Goal: Information Seeking & Learning: Learn about a topic

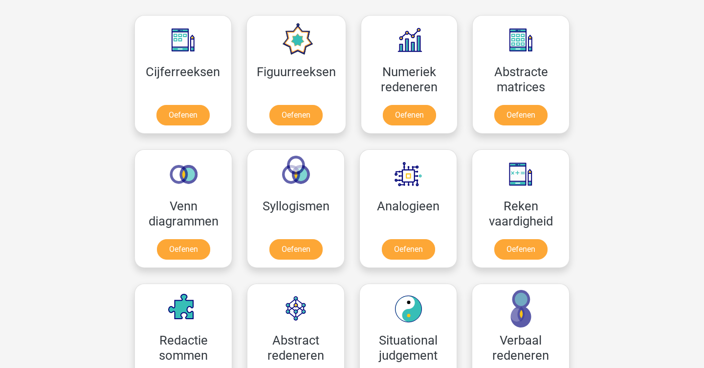
scroll to position [444, 0]
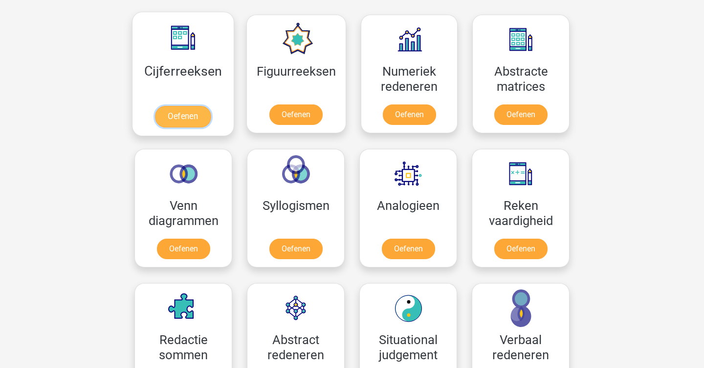
click at [177, 112] on link "Oefenen" at bounding box center [183, 117] width 56 height 22
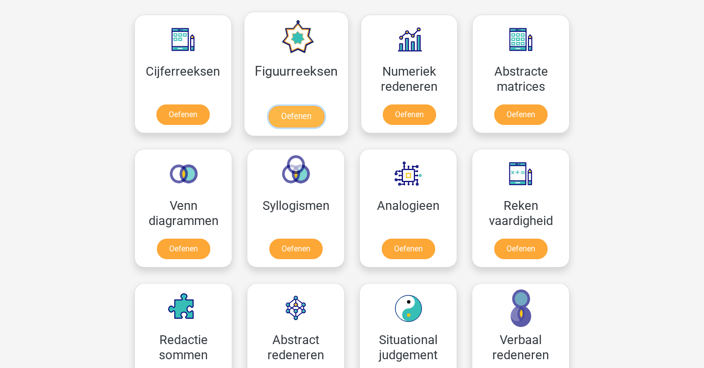
click at [307, 109] on link "Oefenen" at bounding box center [296, 117] width 56 height 22
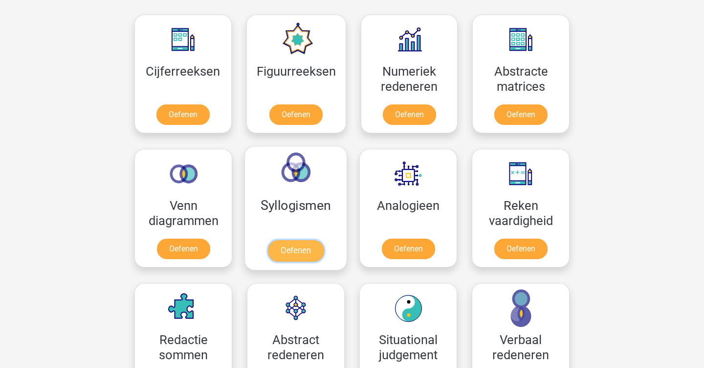
click at [292, 251] on link "Oefenen" at bounding box center [296, 251] width 56 height 22
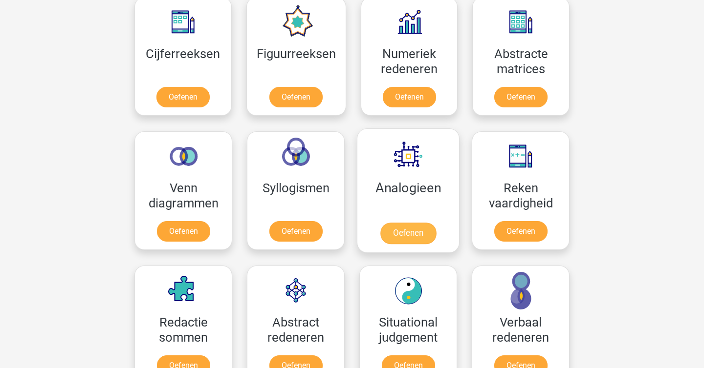
scroll to position [465, 0]
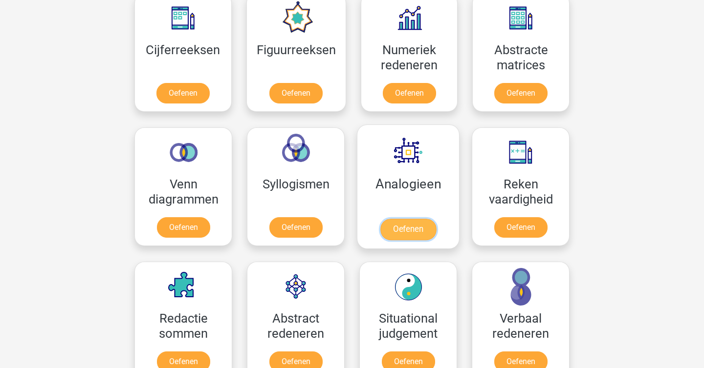
click at [405, 235] on link "Oefenen" at bounding box center [408, 230] width 56 height 22
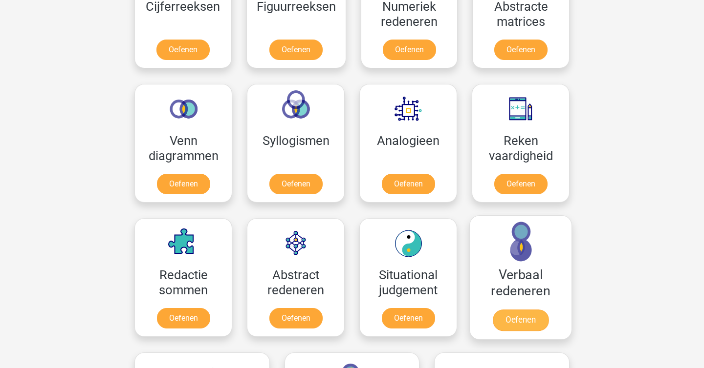
scroll to position [508, 0]
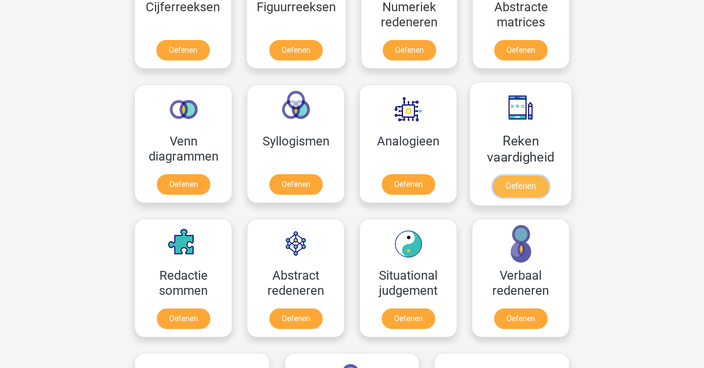
click at [526, 192] on link "Oefenen" at bounding box center [521, 187] width 56 height 22
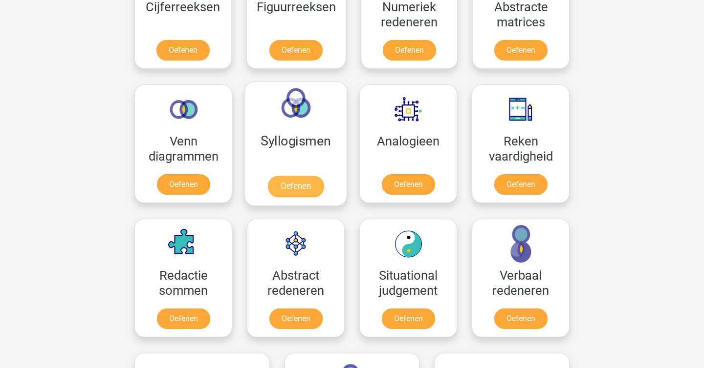
scroll to position [590, 0]
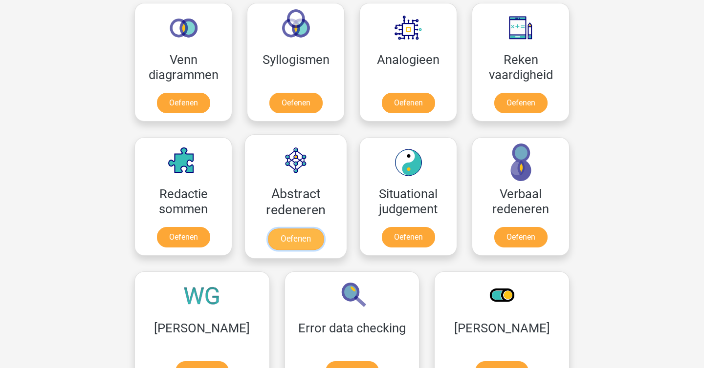
click at [311, 234] on link "Oefenen" at bounding box center [296, 240] width 56 height 22
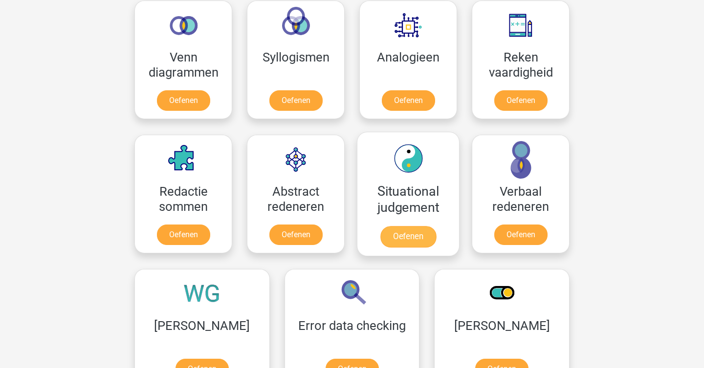
scroll to position [593, 0]
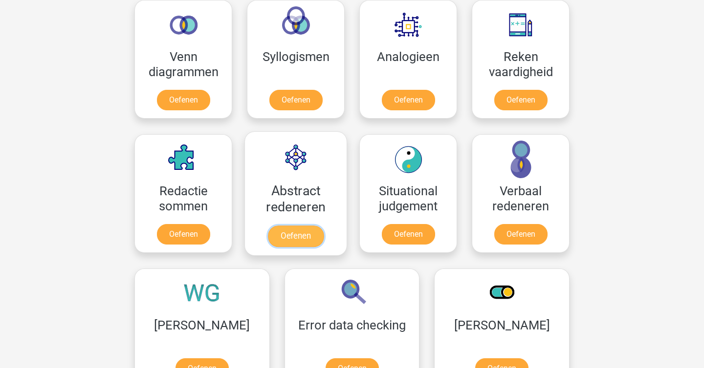
click at [302, 241] on link "Oefenen" at bounding box center [296, 237] width 56 height 22
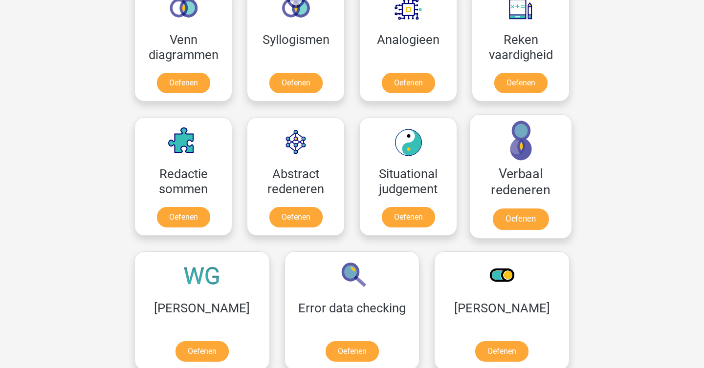
scroll to position [618, 0]
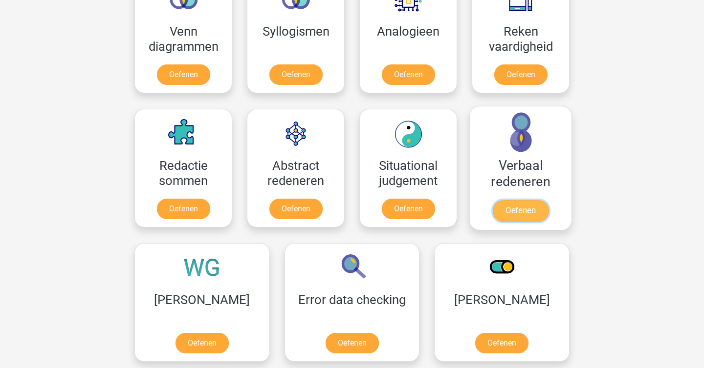
click at [515, 213] on link "Oefenen" at bounding box center [521, 211] width 56 height 22
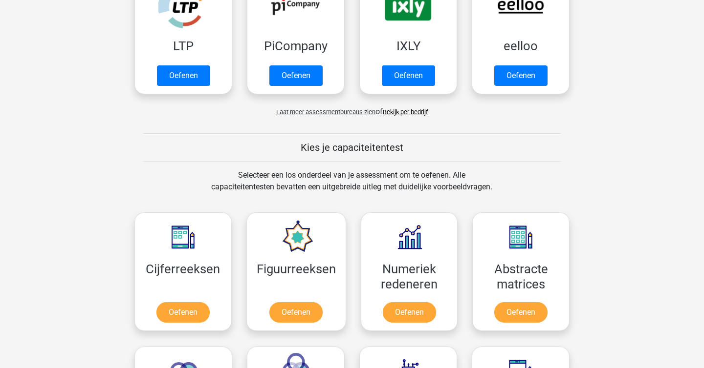
scroll to position [287, 0]
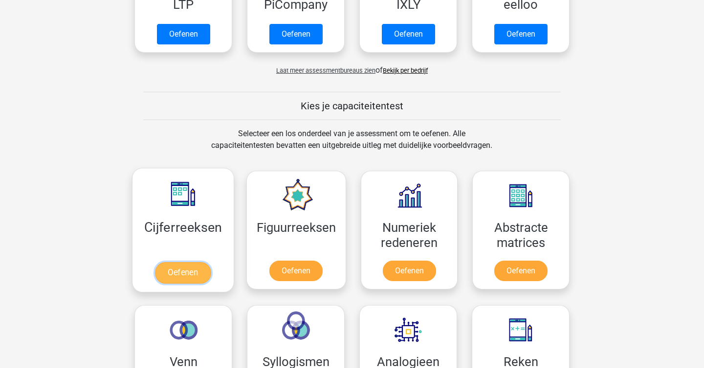
click at [197, 283] on link "Oefenen" at bounding box center [183, 273] width 56 height 22
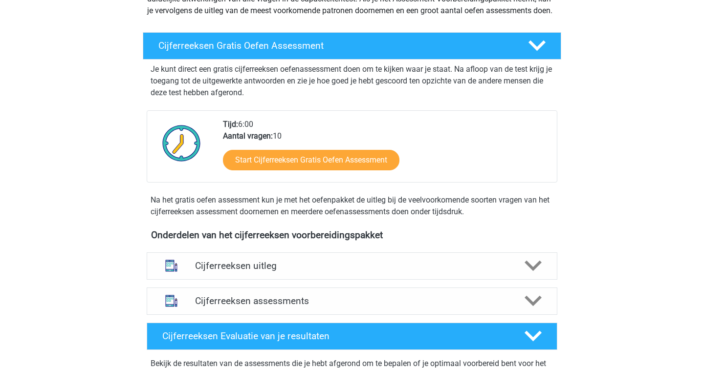
scroll to position [65, 0]
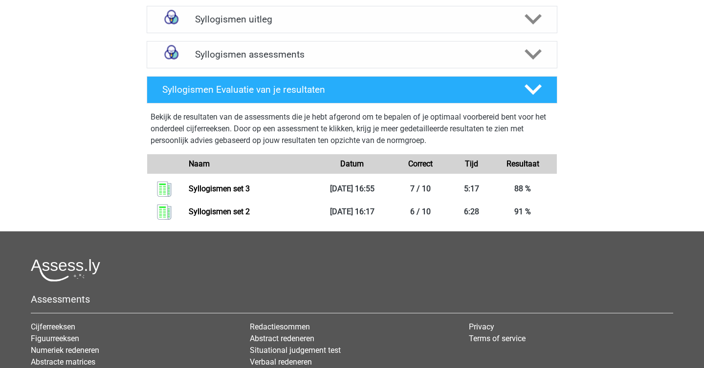
scroll to position [363, 0]
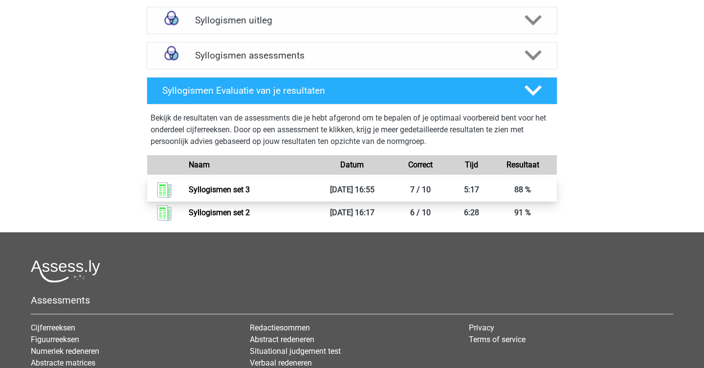
click at [227, 189] on link "Syllogismen set 3" at bounding box center [219, 189] width 61 height 9
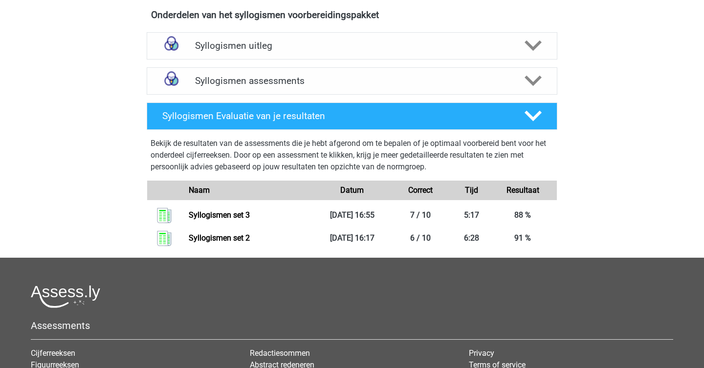
scroll to position [337, 0]
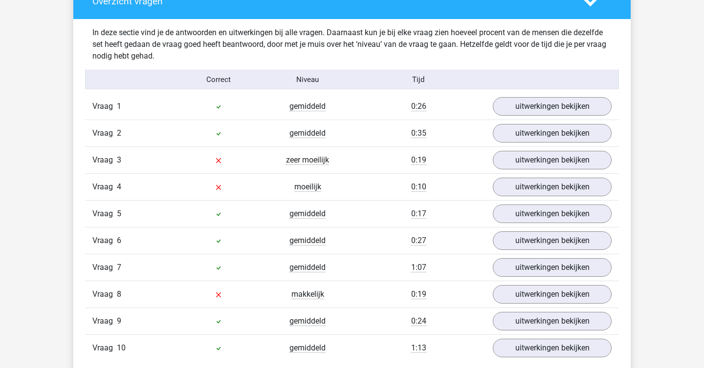
scroll to position [582, 0]
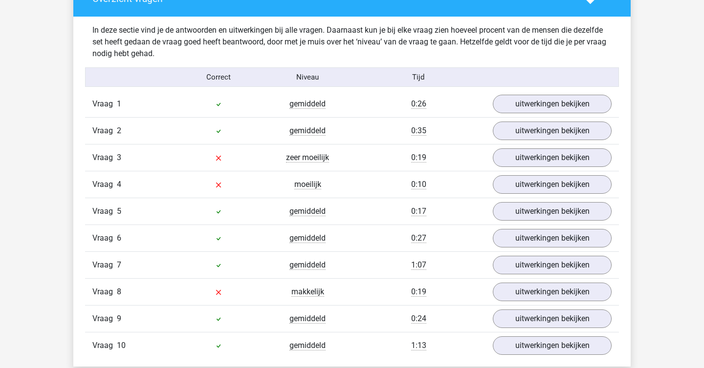
click at [540, 147] on div "Vraag 3 zeer moeilijk 0:19 uitwerkingen bekijken" at bounding box center [352, 157] width 534 height 27
click at [533, 157] on link "uitwerkingen bekijken" at bounding box center [552, 158] width 136 height 22
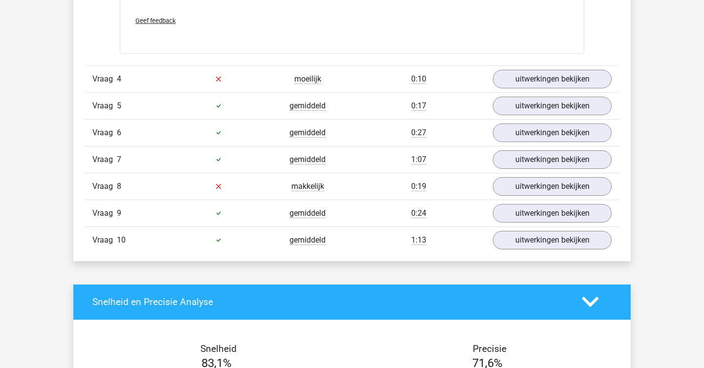
scroll to position [1088, 0]
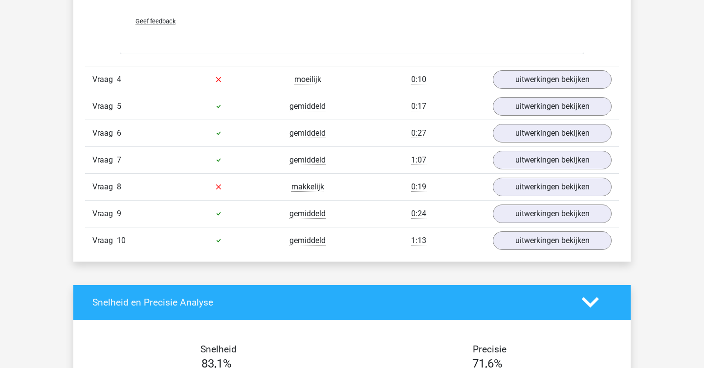
click at [567, 92] on div "Vraag 4 moeilijk 0:10 uitwerkingen bekijken" at bounding box center [352, 79] width 534 height 27
click at [562, 93] on div "Vraag 5 gemiddeld 0:17 uitwerkingen bekijken" at bounding box center [352, 106] width 534 height 27
click at [553, 100] on link "uitwerkingen bekijken" at bounding box center [552, 107] width 136 height 22
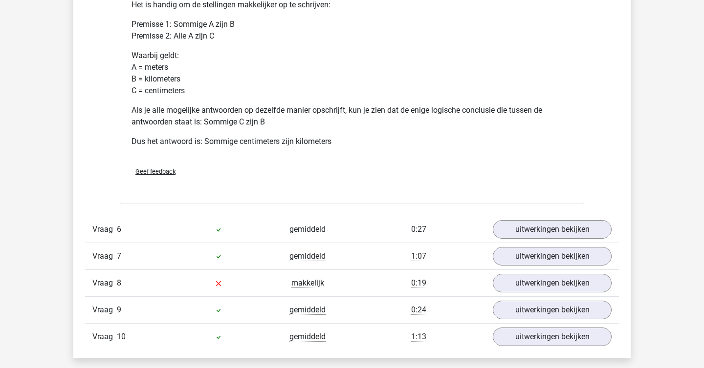
scroll to position [1422, 0]
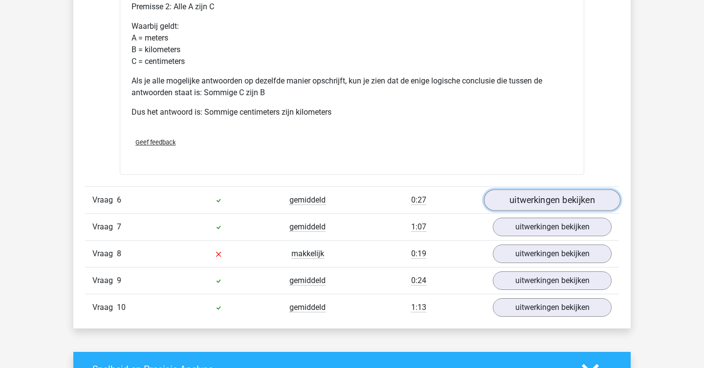
click at [526, 203] on link "uitwerkingen bekijken" at bounding box center [552, 201] width 136 height 22
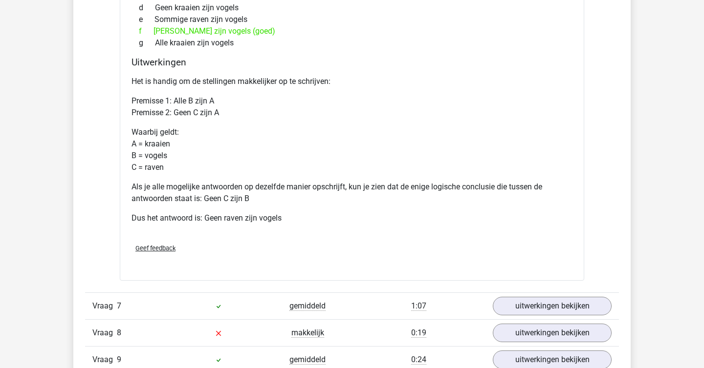
scroll to position [1785, 0]
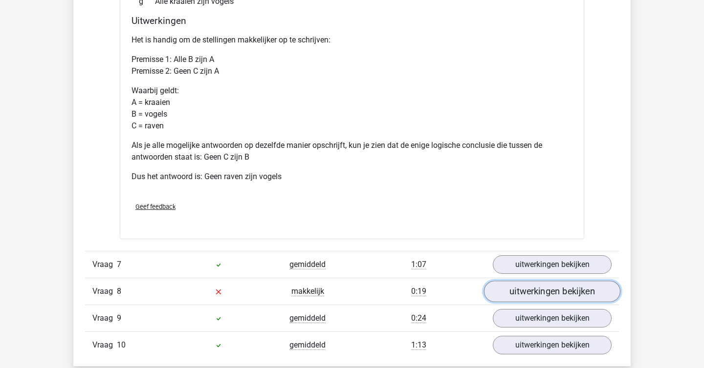
click at [518, 292] on link "uitwerkingen bekijken" at bounding box center [552, 292] width 136 height 22
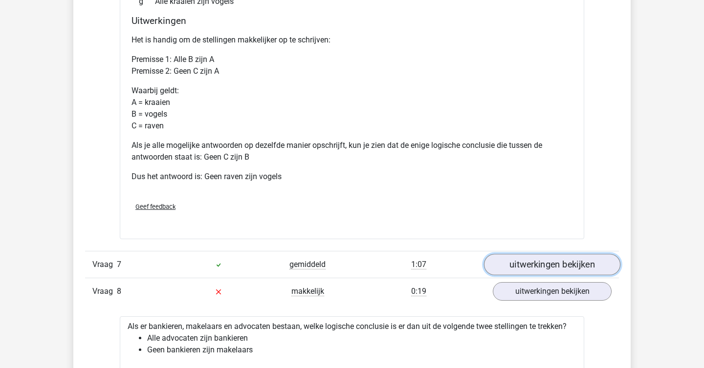
click at [526, 267] on link "uitwerkingen bekijken" at bounding box center [552, 265] width 136 height 22
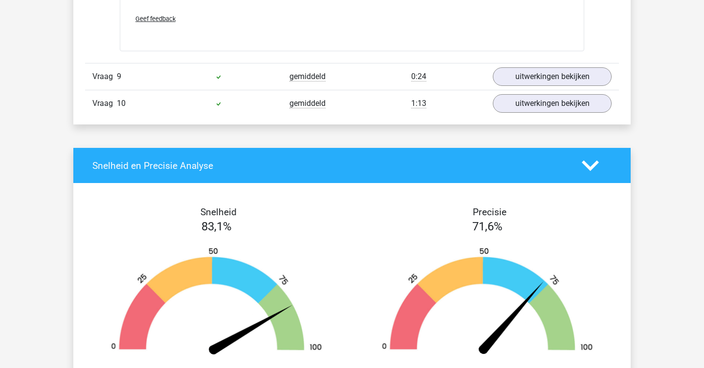
scroll to position [2805, 0]
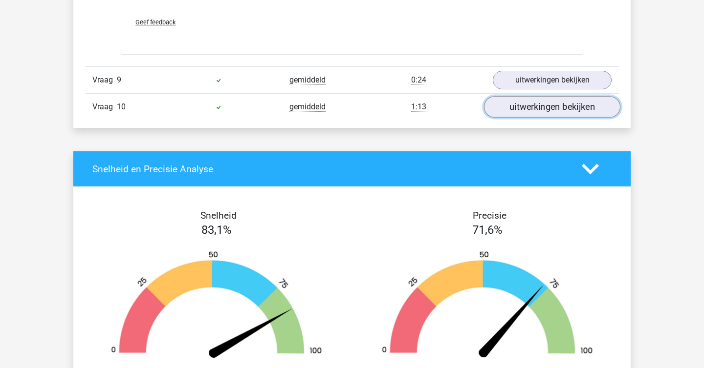
click at [566, 105] on link "uitwerkingen bekijken" at bounding box center [552, 108] width 136 height 22
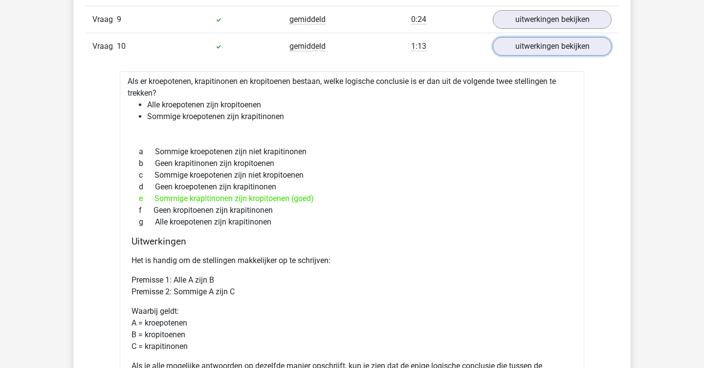
scroll to position [2867, 0]
click at [420, 55] on div "Vraag 10 gemiddeld 1:13 uitwerkingen bekijken" at bounding box center [352, 45] width 534 height 27
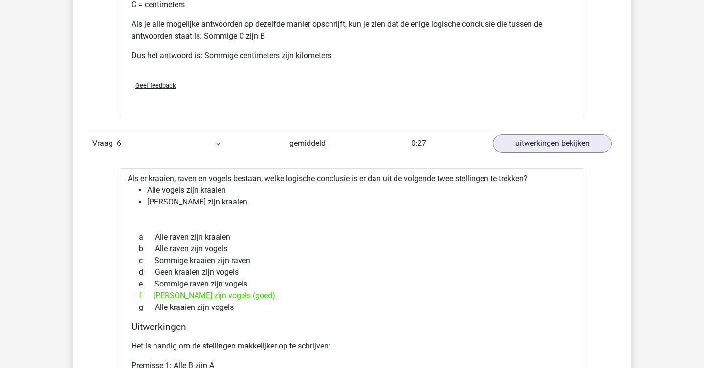
scroll to position [1478, 0]
click at [177, 207] on li "Geen raven zijn kraaien" at bounding box center [361, 203] width 429 height 12
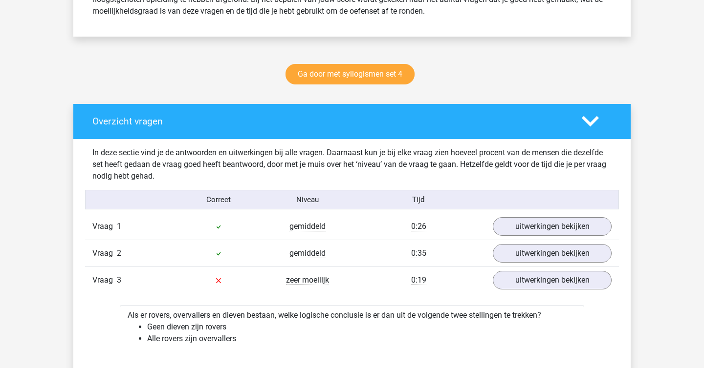
scroll to position [463, 0]
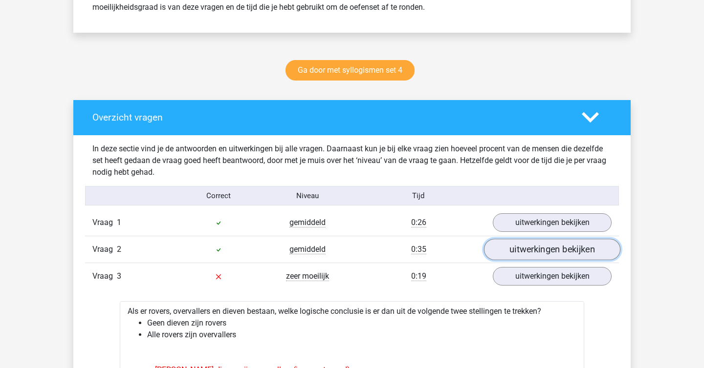
click at [521, 255] on link "uitwerkingen bekijken" at bounding box center [552, 250] width 136 height 22
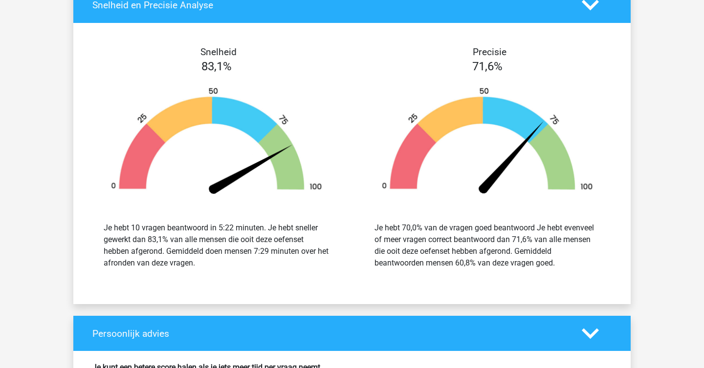
scroll to position [3768, 0]
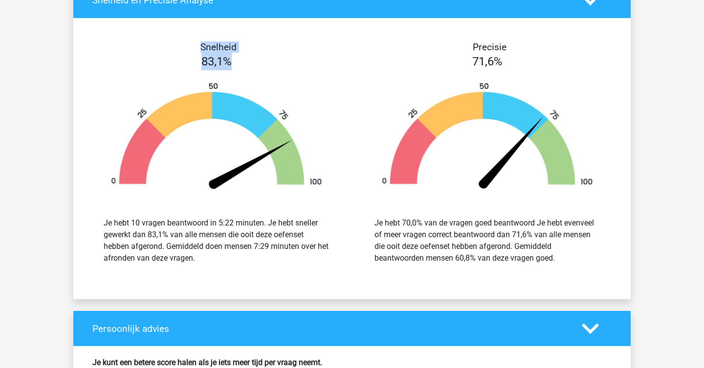
drag, startPoint x: 230, startPoint y: 54, endPoint x: 181, endPoint y: 43, distance: 50.5
click at [181, 43] on div "Snelheid 83,1% Je hebt 10 vragen beantwoord in 5:22 minuten. Je hebt sneller ge…" at bounding box center [216, 159] width 271 height 235
click at [274, 67] on div "83,1%" at bounding box center [216, 62] width 271 height 18
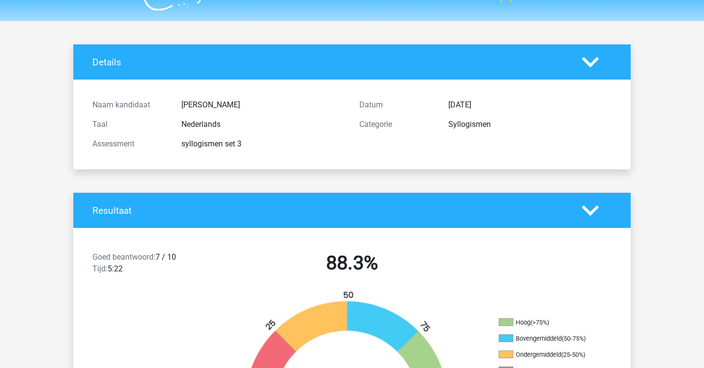
scroll to position [0, 0]
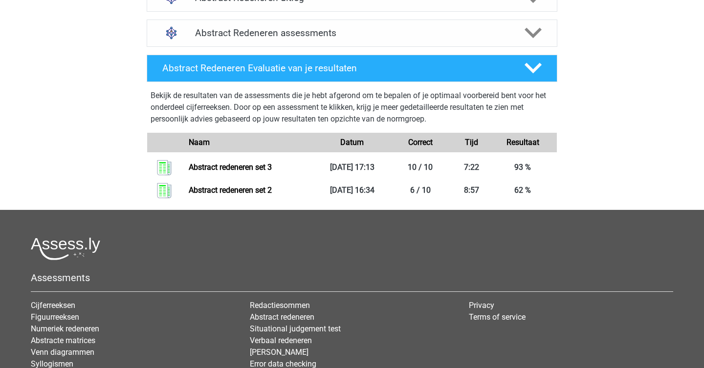
scroll to position [399, 0]
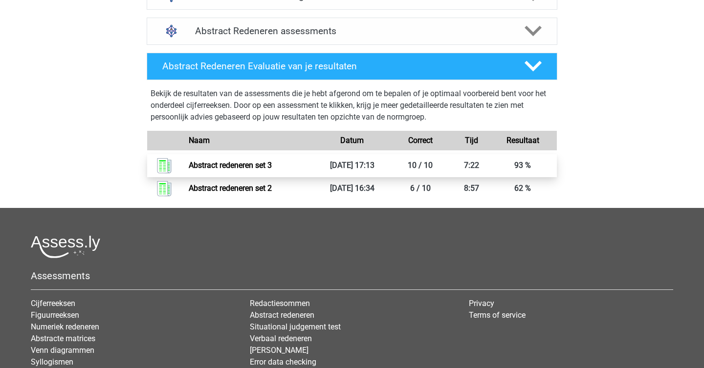
click at [272, 168] on link "Abstract redeneren set 3" at bounding box center [230, 165] width 83 height 9
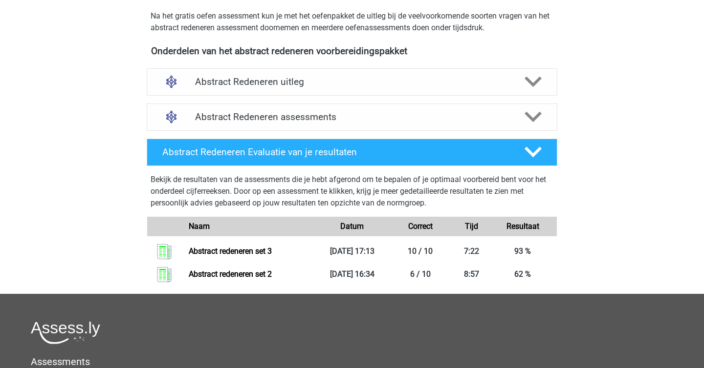
scroll to position [0, 0]
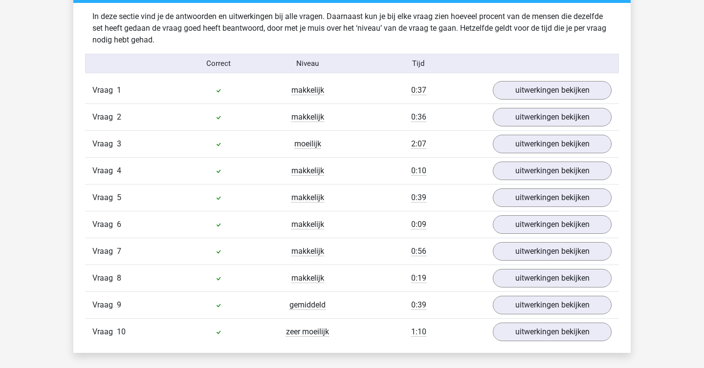
scroll to position [643, 0]
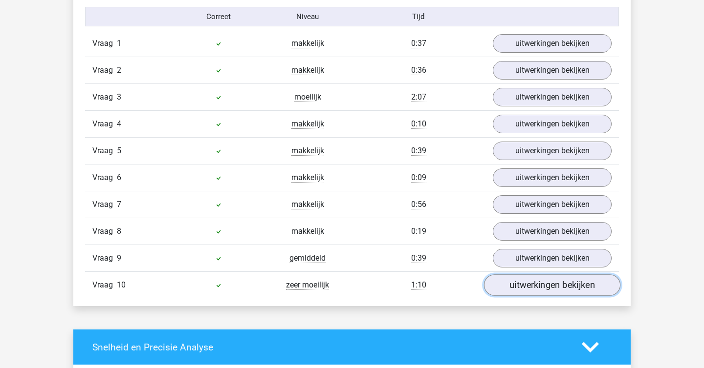
click at [577, 284] on link "uitwerkingen bekijken" at bounding box center [552, 286] width 136 height 22
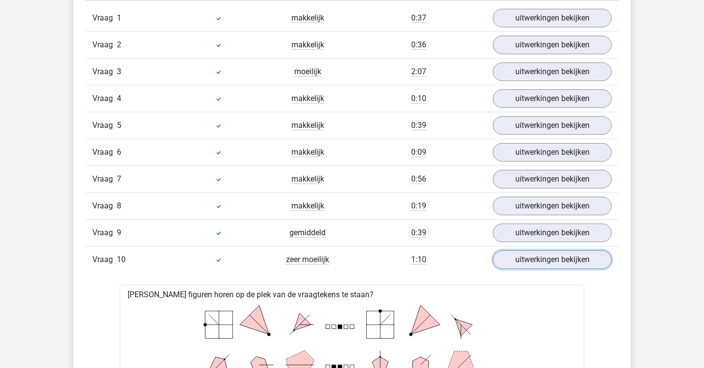
scroll to position [664, 0]
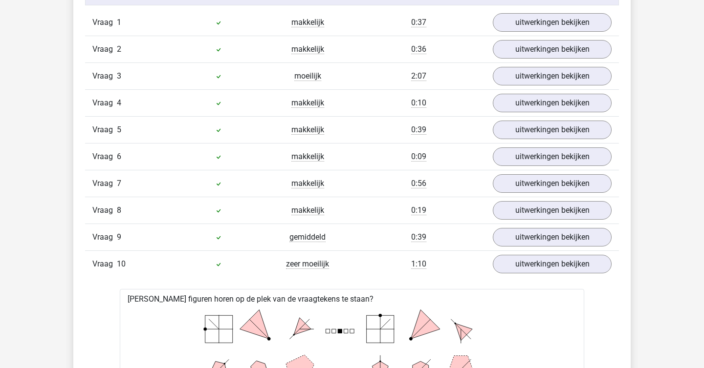
drag, startPoint x: 415, startPoint y: 86, endPoint x: 425, endPoint y: 85, distance: 10.4
click at [425, 85] on div "Vraag 3 moeilijk 2:07 uitwerkingen bekijken" at bounding box center [352, 76] width 534 height 27
click at [439, 152] on div "0:09" at bounding box center [418, 157] width 133 height 12
click at [433, 183] on div "0:56" at bounding box center [418, 184] width 133 height 12
click at [434, 210] on div "0:19" at bounding box center [418, 211] width 133 height 12
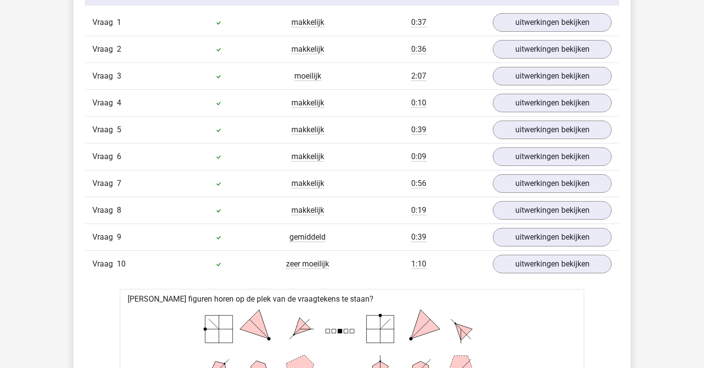
click at [435, 235] on div "0:39" at bounding box center [418, 238] width 133 height 12
click at [520, 78] on link "uitwerkingen bekijken" at bounding box center [552, 76] width 136 height 22
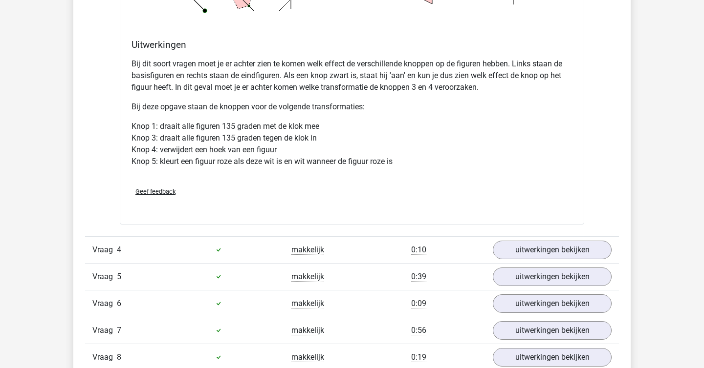
scroll to position [1087, 0]
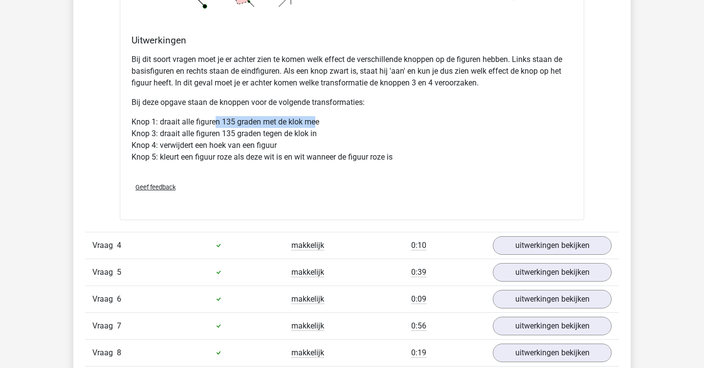
drag, startPoint x: 214, startPoint y: 121, endPoint x: 316, endPoint y: 122, distance: 101.7
click at [316, 122] on p "Knop 1: draait alle figuren 135 graden met de klok mee Knop 3: draait alle figu…" at bounding box center [351, 139] width 441 height 47
drag, startPoint x: 260, startPoint y: 130, endPoint x: 267, endPoint y: 130, distance: 6.4
click at [267, 130] on p "Knop 1: draait alle figuren 135 graden met de klok mee Knop 3: draait alle figu…" at bounding box center [351, 139] width 441 height 47
drag, startPoint x: 206, startPoint y: 145, endPoint x: 273, endPoint y: 150, distance: 67.2
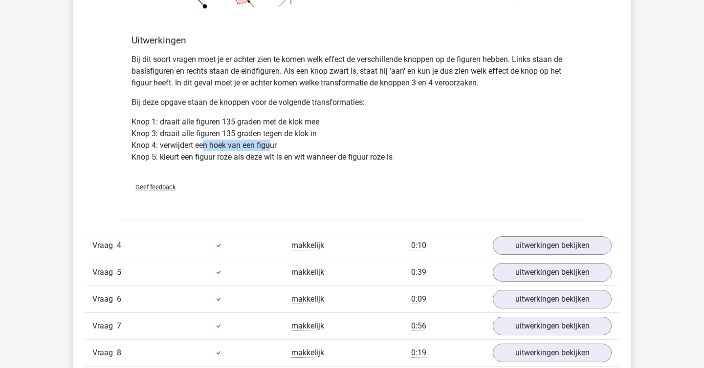
click at [273, 150] on p "Knop 1: draait alle figuren 135 graden met de klok mee Knop 3: draait alle figu…" at bounding box center [351, 139] width 441 height 47
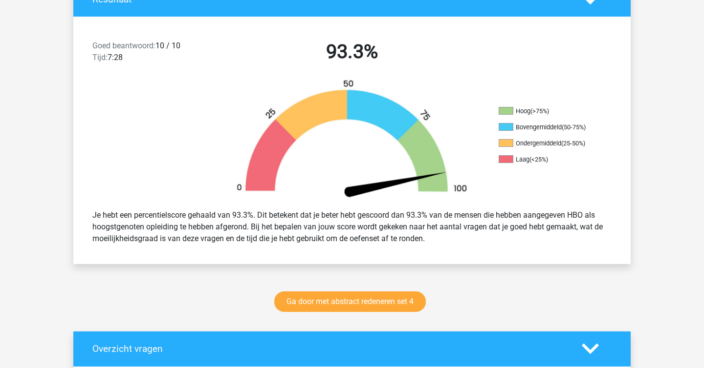
scroll to position [0, 0]
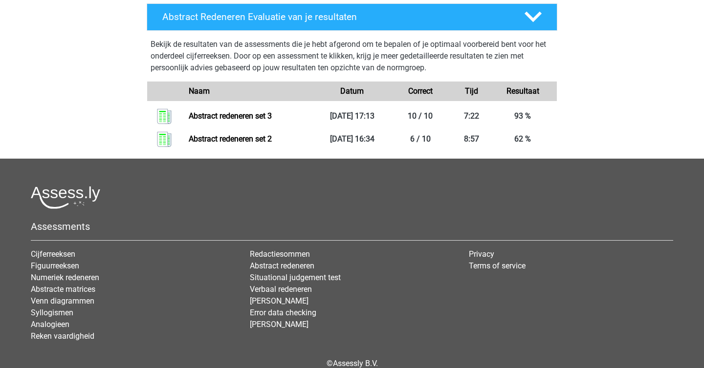
scroll to position [426, 0]
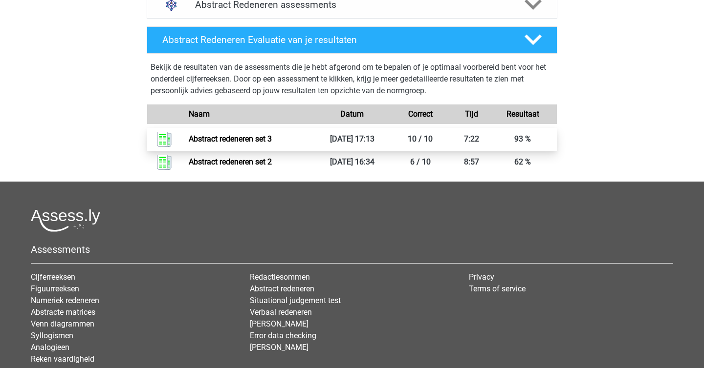
click at [272, 139] on link "Abstract redeneren set 3" at bounding box center [230, 138] width 83 height 9
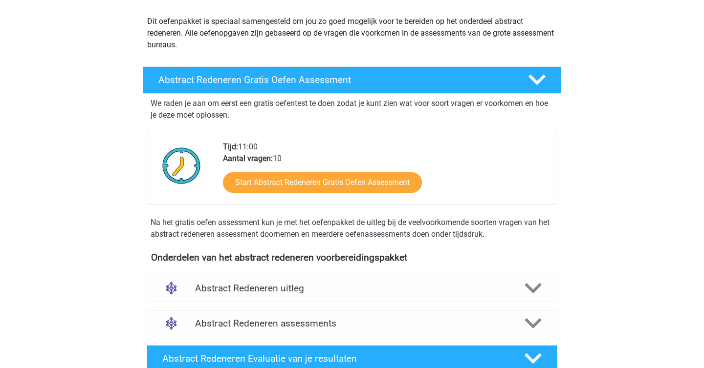
scroll to position [0, 0]
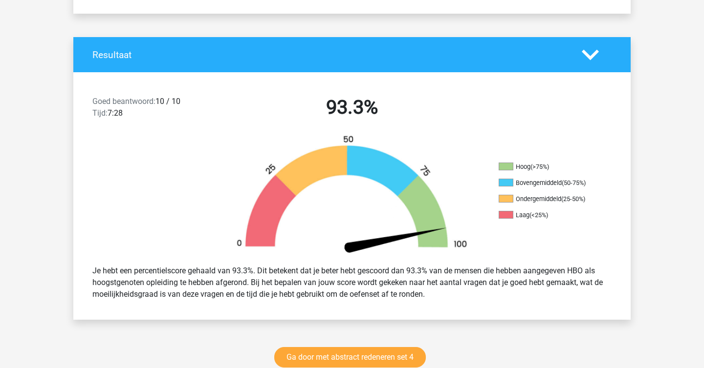
scroll to position [177, 0]
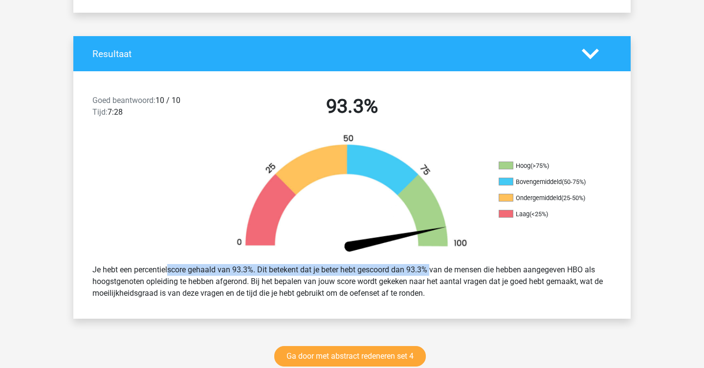
drag, startPoint x: 141, startPoint y: 275, endPoint x: 405, endPoint y: 274, distance: 264.4
click at [405, 274] on div "Je hebt een percentielscore gehaald van 93.3%. Dit betekent dat je beter hebt g…" at bounding box center [352, 281] width 534 height 43
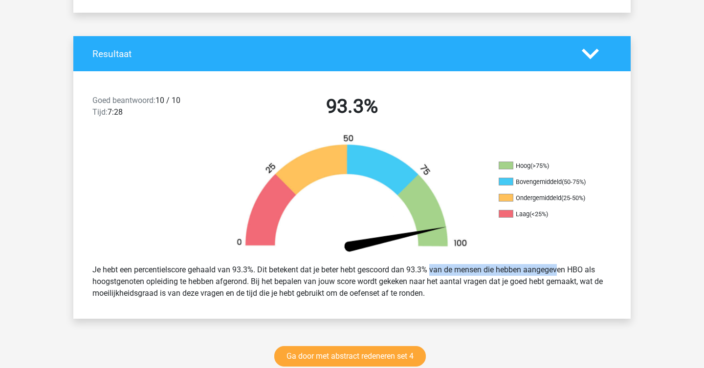
drag, startPoint x: 419, startPoint y: 270, endPoint x: 525, endPoint y: 268, distance: 106.6
click at [525, 268] on div "Je hebt een percentielscore gehaald van 93.3%. Dit betekent dat je beter hebt g…" at bounding box center [352, 281] width 534 height 43
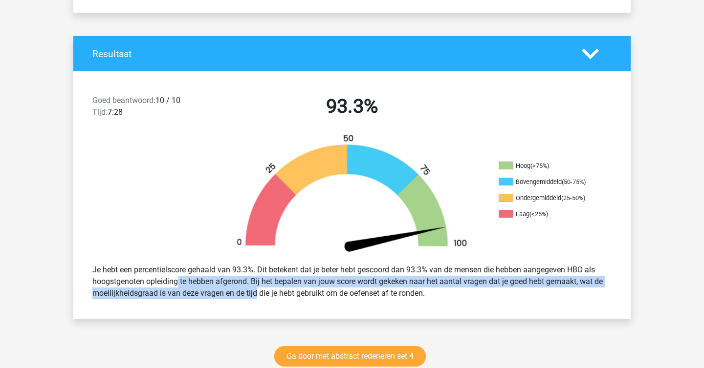
drag, startPoint x: 148, startPoint y: 282, endPoint x: 231, endPoint y: 290, distance: 83.4
click at [231, 290] on div "Je hebt een percentielscore gehaald van 93.3%. Dit betekent dat je beter hebt g…" at bounding box center [352, 281] width 534 height 43
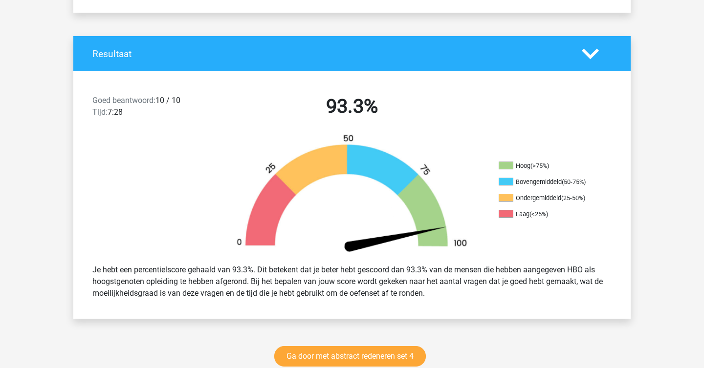
click at [359, 131] on div "Goed beantwoord: 10 / 10 Tijd: 7:28 93.3%" at bounding box center [351, 108] width 557 height 51
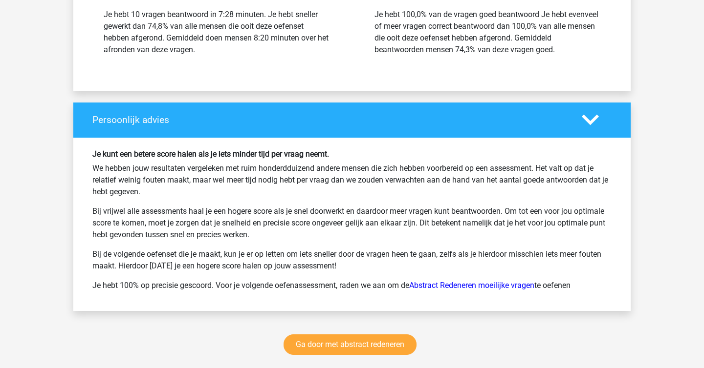
scroll to position [1199, 0]
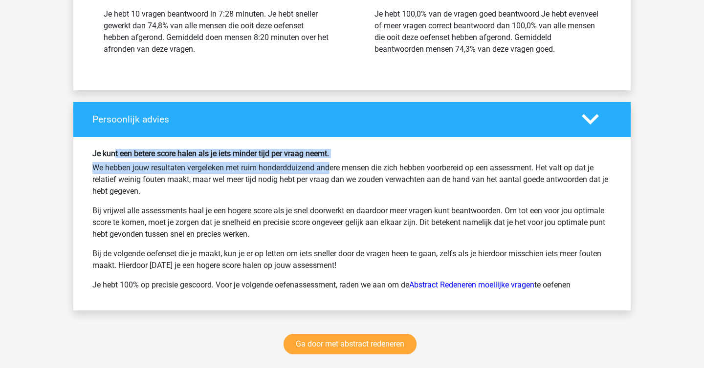
drag, startPoint x: 115, startPoint y: 154, endPoint x: 287, endPoint y: 162, distance: 172.2
click at [287, 162] on div "Je kunt een betere score halen als je iets minder tijd per vraag neemt. We hebb…" at bounding box center [352, 224] width 534 height 150
click at [287, 162] on p "We hebben jouw resultaten vergeleken met ruim honderdduizend andere mensen die …" at bounding box center [351, 179] width 519 height 35
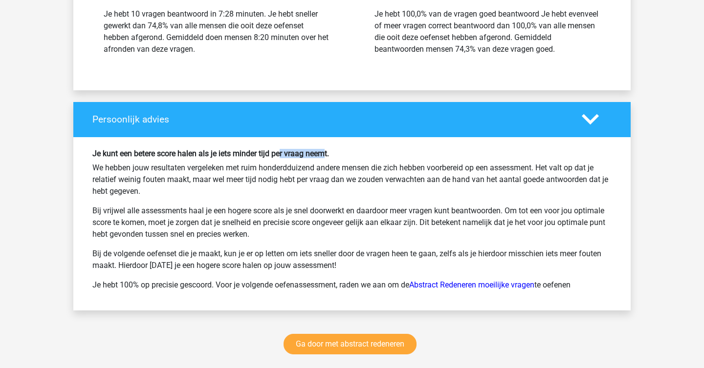
drag, startPoint x: 281, startPoint y: 156, endPoint x: 325, endPoint y: 155, distance: 45.0
click at [325, 155] on h6 "Je kunt een betere score halen als je iets minder tijd per vraag neemt." at bounding box center [351, 153] width 519 height 9
click at [304, 165] on p "We hebben jouw resultaten vergeleken met ruim honderdduizend andere mensen die …" at bounding box center [351, 179] width 519 height 35
drag, startPoint x: 105, startPoint y: 171, endPoint x: 316, endPoint y: 186, distance: 212.1
click at [316, 186] on p "We hebben jouw resultaten vergeleken met ruim honderdduizend andere mensen die …" at bounding box center [351, 179] width 519 height 35
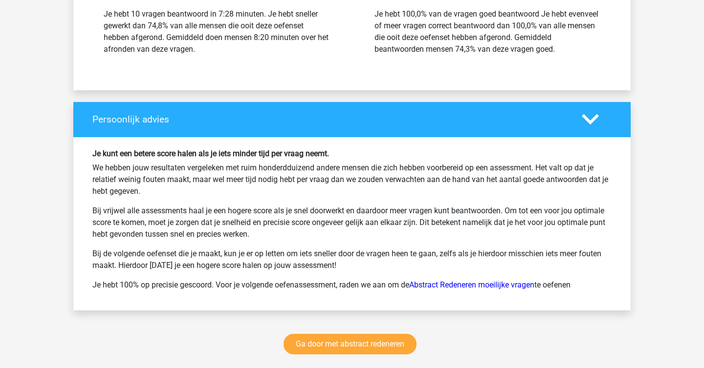
click at [325, 181] on p "We hebben jouw resultaten vergeleken met ruim honderdduizend andere mensen die …" at bounding box center [351, 179] width 519 height 35
drag, startPoint x: 325, startPoint y: 181, endPoint x: 353, endPoint y: 183, distance: 27.4
click at [353, 183] on p "We hebben jouw resultaten vergeleken met ruim honderdduizend andere mensen die …" at bounding box center [351, 179] width 519 height 35
drag, startPoint x: 238, startPoint y: 212, endPoint x: 431, endPoint y: 204, distance: 192.7
click at [431, 204] on div "Je kunt een betere score halen als je iets minder tijd per vraag neemt. We hebb…" at bounding box center [352, 224] width 534 height 150
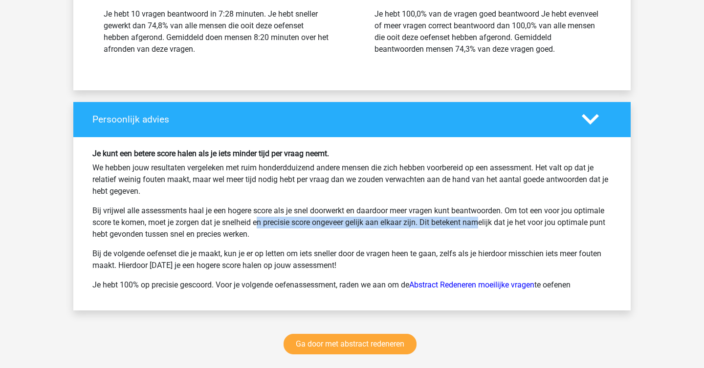
drag, startPoint x: 221, startPoint y: 225, endPoint x: 438, endPoint y: 220, distance: 217.5
click at [438, 220] on p "Bij vrijwel alle assessments haal je een hogere score als je snel doorwerkt en …" at bounding box center [351, 222] width 519 height 35
drag, startPoint x: 442, startPoint y: 208, endPoint x: 259, endPoint y: 195, distance: 183.2
click at [259, 195] on div "Je kunt een betere score halen als je iets minder tijd per vraag neemt. We hebb…" at bounding box center [352, 224] width 534 height 150
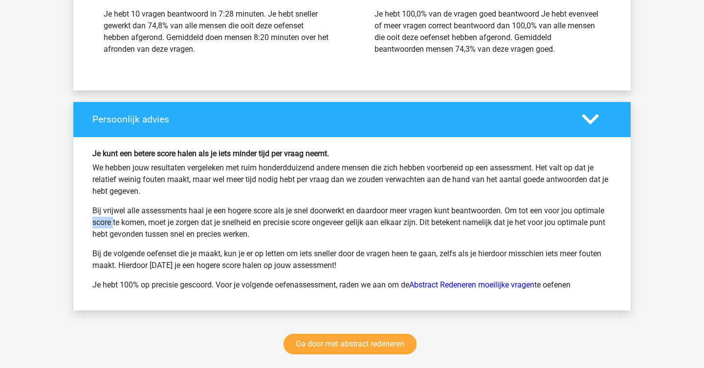
drag, startPoint x: 573, startPoint y: 216, endPoint x: 595, endPoint y: 216, distance: 22.0
click at [595, 216] on p "Bij vrijwel alle assessments haal je een hogere score als je snel doorwerkt en …" at bounding box center [351, 222] width 519 height 35
click at [506, 234] on p "Bij vrijwel alle assessments haal je een hogere score als je snel doorwerkt en …" at bounding box center [351, 222] width 519 height 35
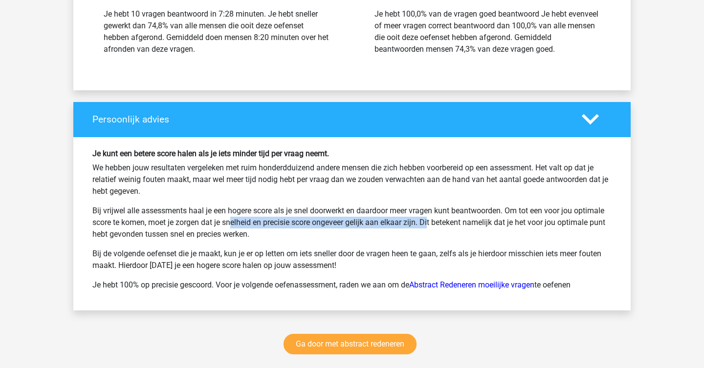
drag, startPoint x: 197, startPoint y: 225, endPoint x: 402, endPoint y: 224, distance: 204.8
click at [402, 224] on p "Bij vrijwel alle assessments haal je een hogere score als je snel doorwerkt en …" at bounding box center [351, 222] width 519 height 35
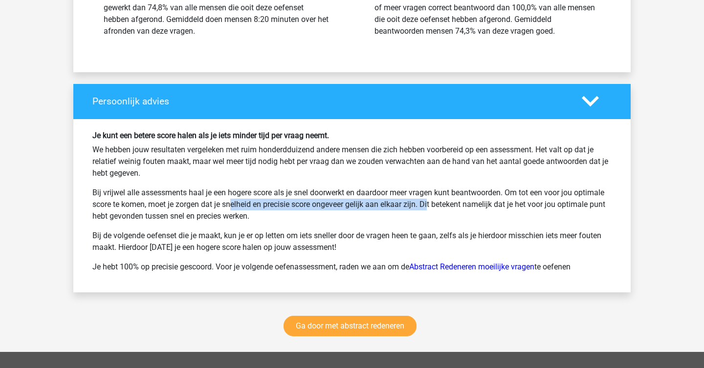
scroll to position [1218, 0]
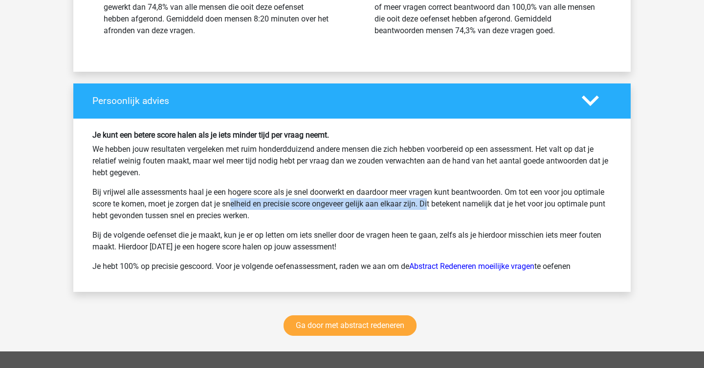
drag, startPoint x: 186, startPoint y: 233, endPoint x: 412, endPoint y: 242, distance: 226.4
click at [412, 242] on p "Bij de volgende oefenset die je maakt, kun je er op letten om iets sneller door…" at bounding box center [351, 241] width 519 height 23
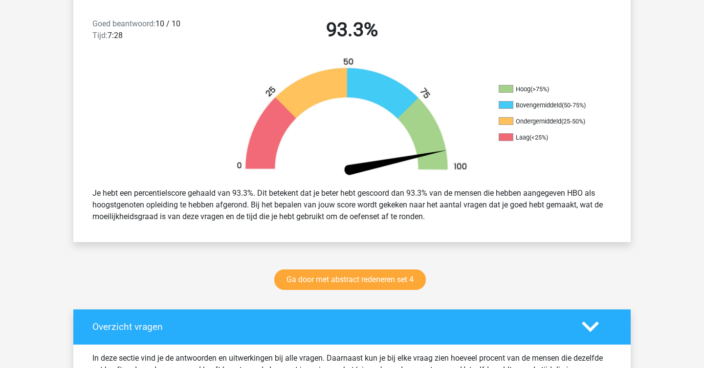
scroll to position [0, 0]
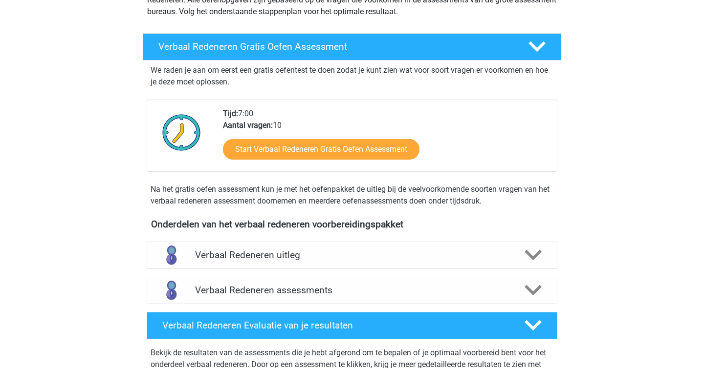
scroll to position [355, 0]
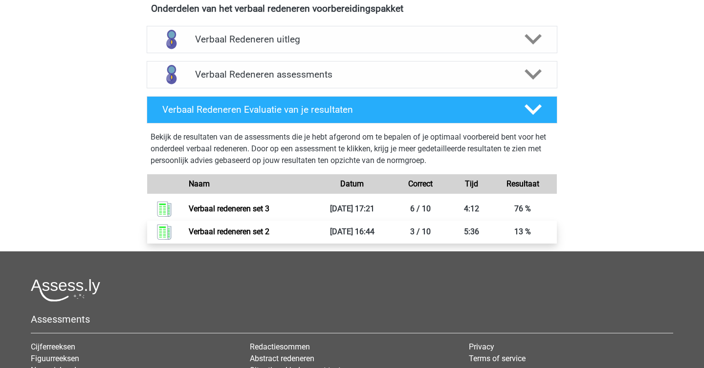
click at [269, 230] on link "Verbaal redeneren set 2" at bounding box center [229, 231] width 81 height 9
click at [93, 186] on div "Christiaan cholthoff@hotmail.com Nederlands English" at bounding box center [352, 77] width 704 height 865
click at [269, 235] on link "Verbaal redeneren set 2" at bounding box center [229, 231] width 81 height 9
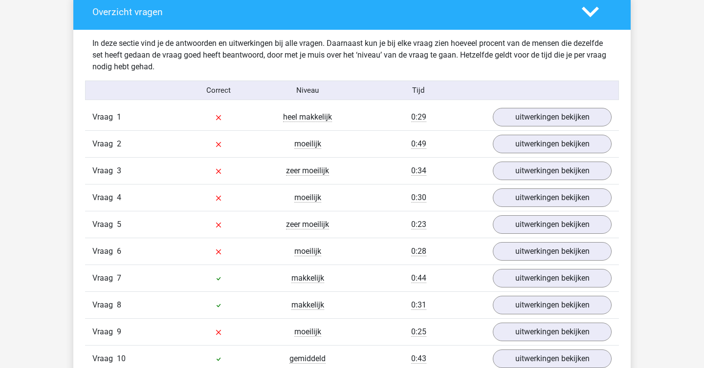
scroll to position [570, 0]
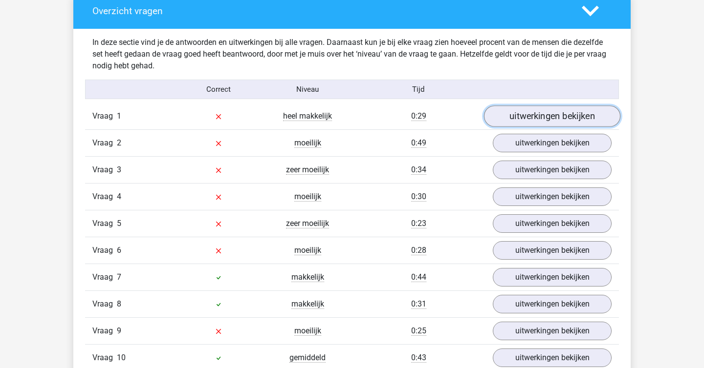
click at [528, 121] on link "uitwerkingen bekijken" at bounding box center [552, 117] width 136 height 22
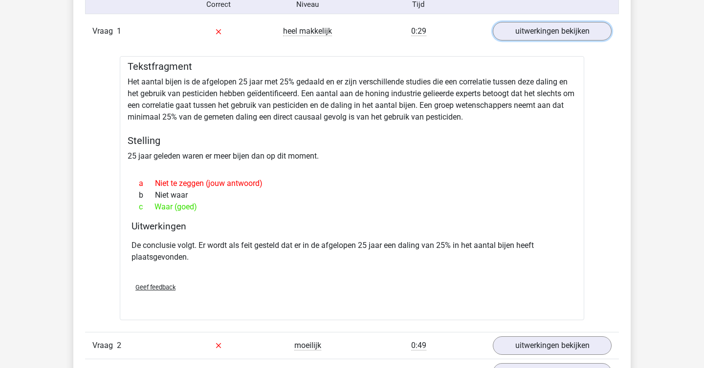
scroll to position [665, 0]
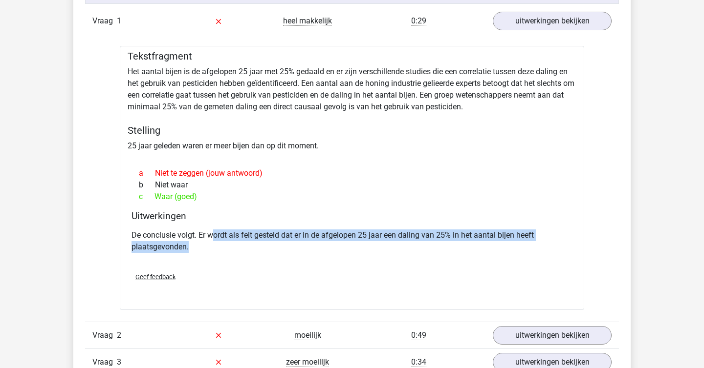
drag, startPoint x: 215, startPoint y: 241, endPoint x: 384, endPoint y: 243, distance: 168.6
click at [384, 243] on p "De conclusie volgt. Er wordt als feit gesteld dat er in de afgelopen 25 jaar ee…" at bounding box center [351, 241] width 441 height 23
drag, startPoint x: 241, startPoint y: 232, endPoint x: 478, endPoint y: 237, distance: 236.6
click at [478, 237] on p "De conclusie volgt. Er wordt als feit gesteld dat er in de afgelopen 25 jaar ee…" at bounding box center [351, 241] width 441 height 23
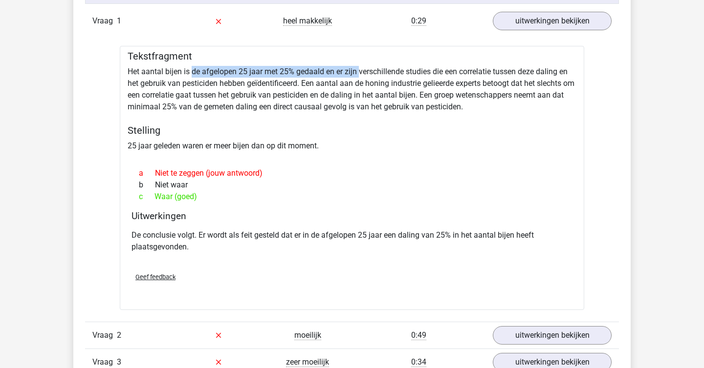
drag, startPoint x: 193, startPoint y: 70, endPoint x: 361, endPoint y: 75, distance: 168.2
click at [361, 75] on div "Tekstfragment Het aantal bijen is de afgelopen 25 jaar met 25% gedaald en er zi…" at bounding box center [352, 178] width 464 height 264
drag, startPoint x: 211, startPoint y: 144, endPoint x: 281, endPoint y: 151, distance: 69.8
click at [281, 151] on div "Tekstfragment Het aantal bijen is de afgelopen 25 jaar met 25% gedaald en er zi…" at bounding box center [352, 178] width 464 height 264
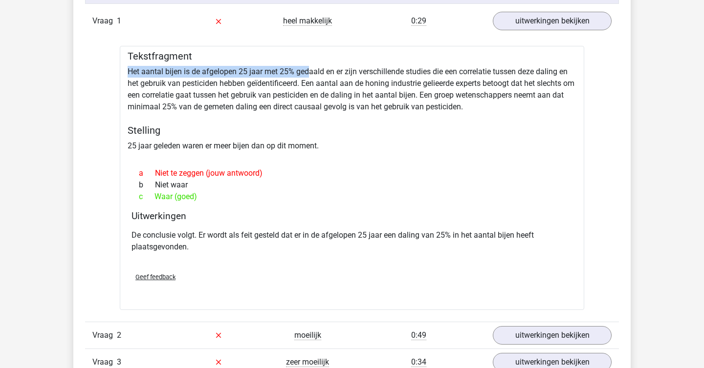
drag, startPoint x: 204, startPoint y: 65, endPoint x: 310, endPoint y: 69, distance: 106.1
click at [310, 69] on div "Tekstfragment Het aantal bijen is de afgelopen 25 jaar met 25% gedaald en er zi…" at bounding box center [352, 178] width 464 height 264
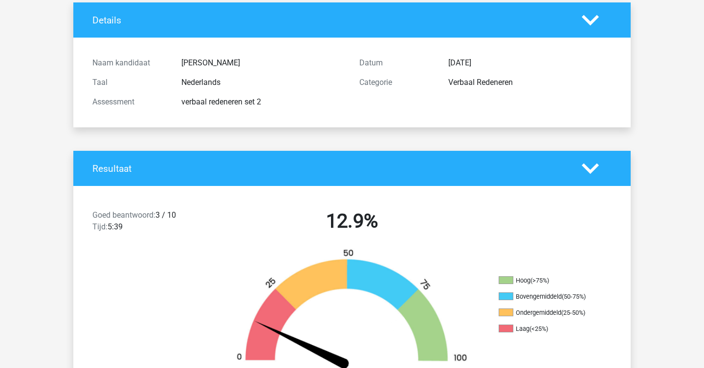
scroll to position [0, 0]
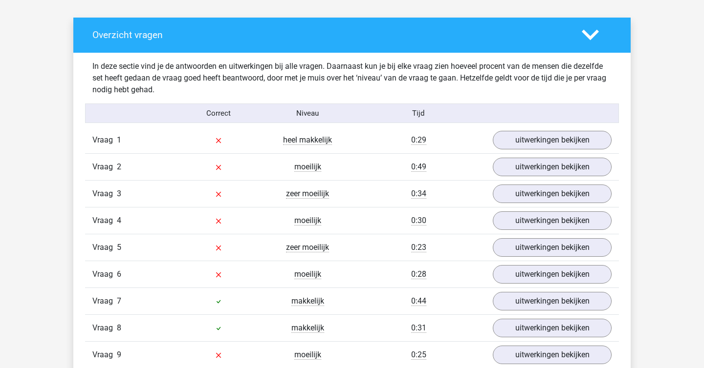
scroll to position [548, 0]
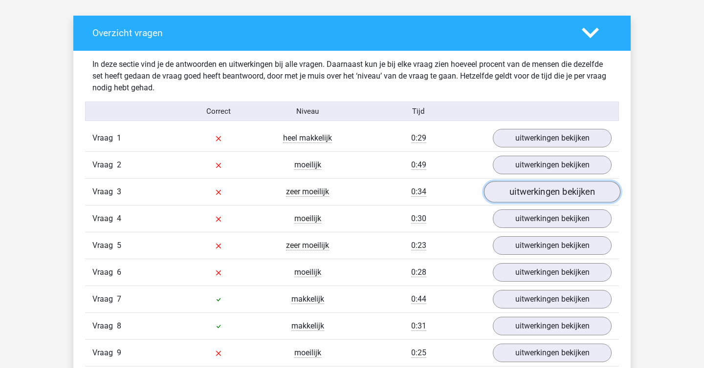
click at [546, 198] on link "uitwerkingen bekijken" at bounding box center [552, 192] width 136 height 22
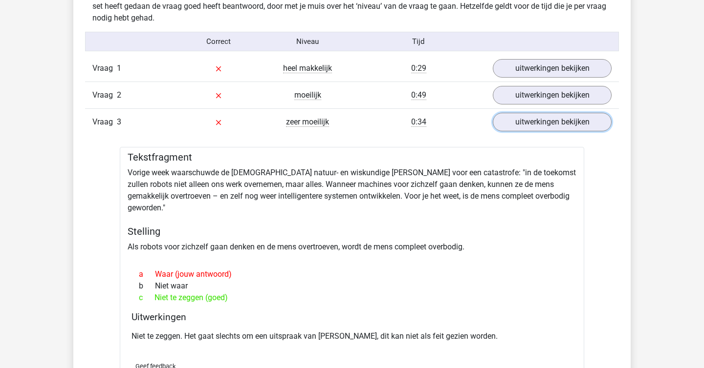
scroll to position [620, 0]
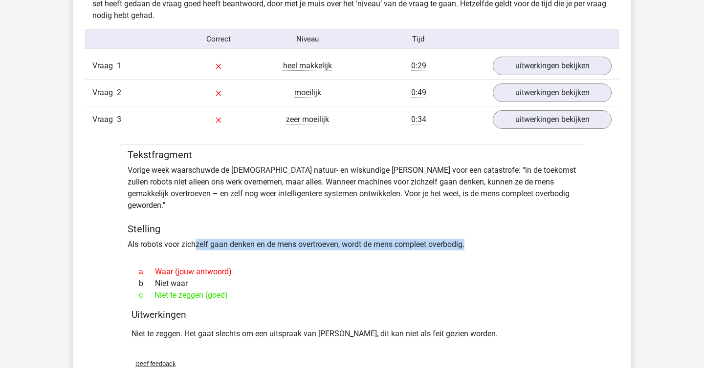
drag, startPoint x: 197, startPoint y: 236, endPoint x: 348, endPoint y: 239, distance: 150.6
click at [348, 239] on div "Tekstfragment Vorige week waarschuwde de [DEMOGRAPHIC_DATA] natuur- en wiskundi…" at bounding box center [352, 271] width 464 height 252
click at [348, 237] on div "Tekstfragment Vorige week waarschuwde de [DEMOGRAPHIC_DATA] natuur- en wiskundi…" at bounding box center [352, 271] width 464 height 252
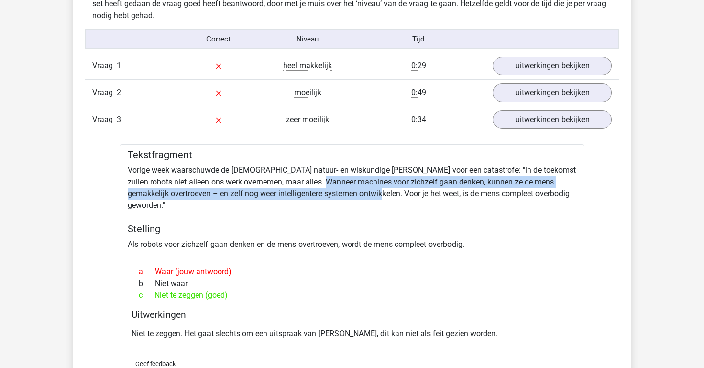
drag, startPoint x: 326, startPoint y: 181, endPoint x: 384, endPoint y: 197, distance: 60.3
click at [384, 197] on div "Tekstfragment Vorige week waarschuwde de Britse natuur- en wiskundige Stephen H…" at bounding box center [352, 271] width 464 height 252
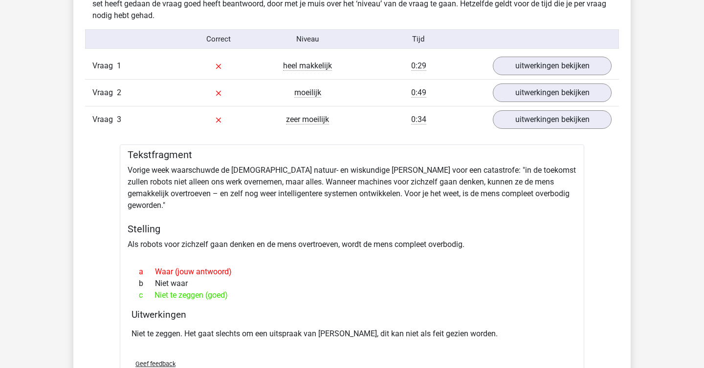
click at [388, 197] on div "Tekstfragment Vorige week waarschuwde de Britse natuur- en wiskundige Stephen H…" at bounding box center [352, 271] width 464 height 252
drag, startPoint x: 439, startPoint y: 195, endPoint x: 552, endPoint y: 198, distance: 112.9
click at [552, 198] on div "Tekstfragment Vorige week waarschuwde de Britse natuur- en wiskundige Stephen H…" at bounding box center [352, 271] width 464 height 252
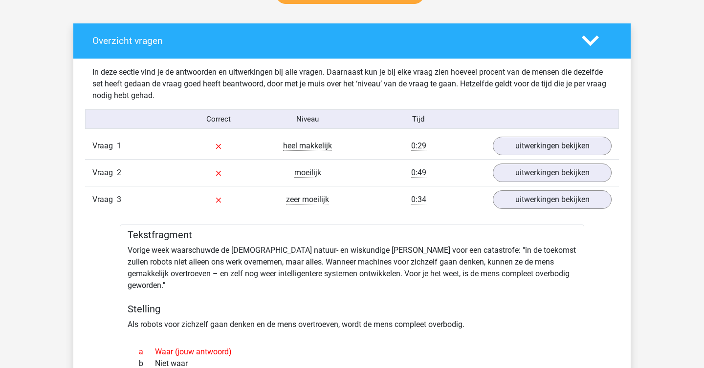
scroll to position [0, 0]
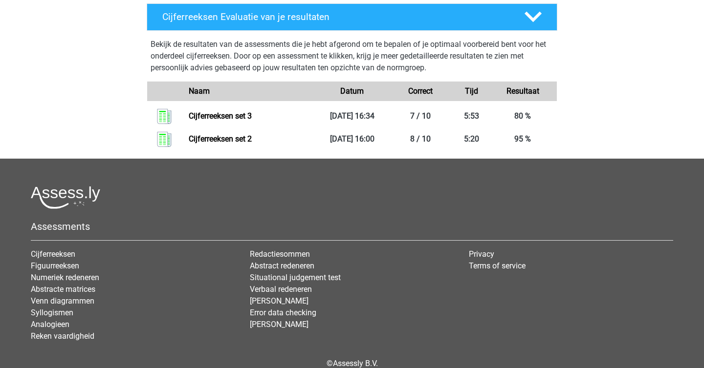
scroll to position [467, 0]
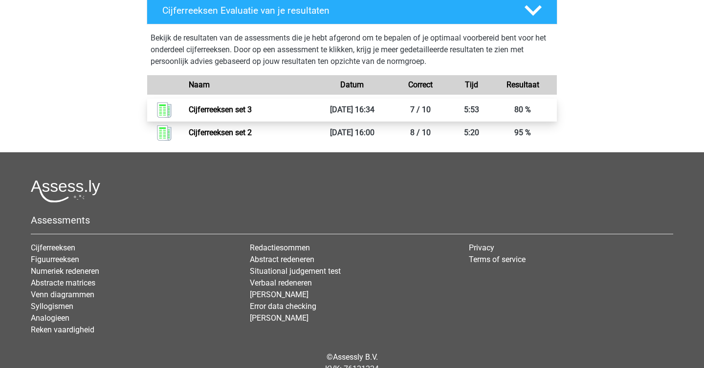
click at [252, 114] on link "Cijferreeksen set 3" at bounding box center [220, 109] width 63 height 9
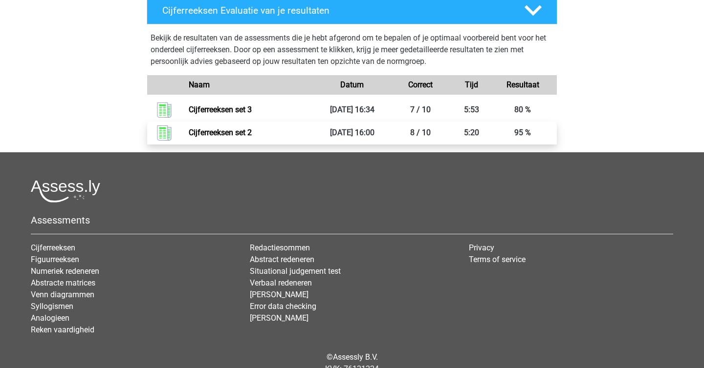
click at [229, 137] on link "Cijferreeksen set 2" at bounding box center [220, 132] width 63 height 9
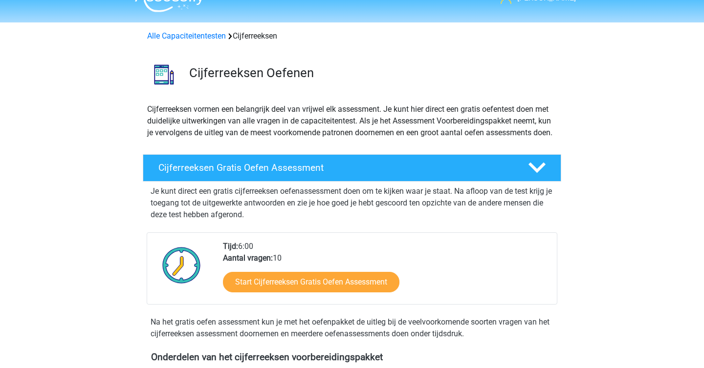
scroll to position [0, 0]
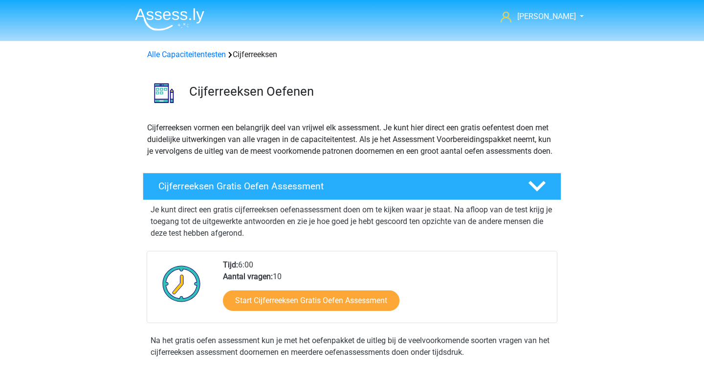
click at [449, 63] on div "Alle Capaciteitentesten Cijferreeksen" at bounding box center [352, 52] width 464 height 23
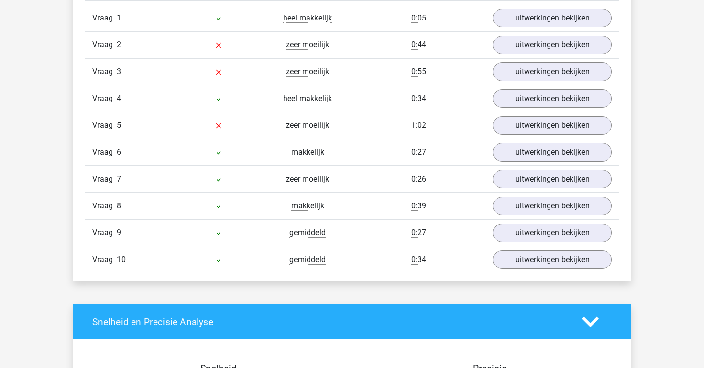
scroll to position [666, 0]
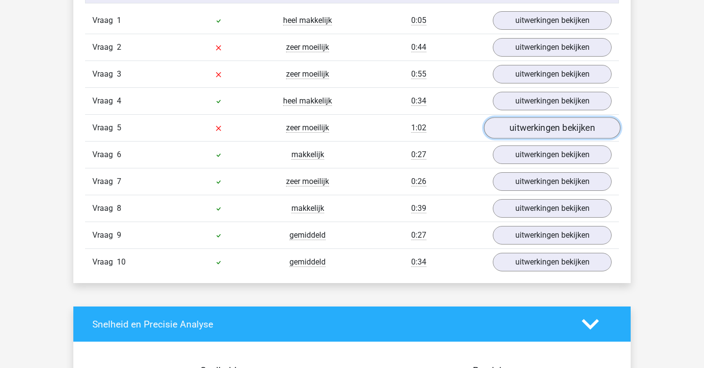
click at [523, 133] on link "uitwerkingen bekijken" at bounding box center [552, 128] width 136 height 22
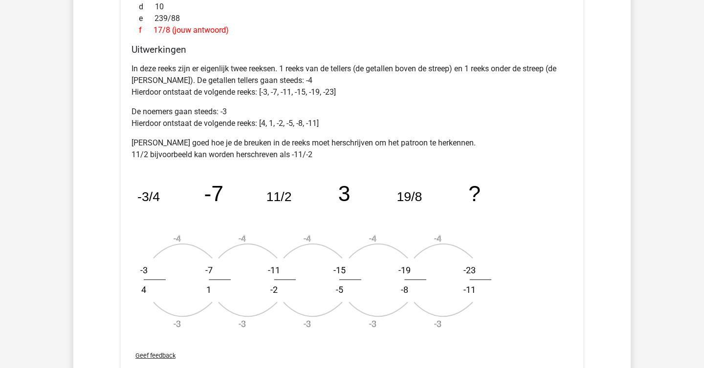
scroll to position [995, 0]
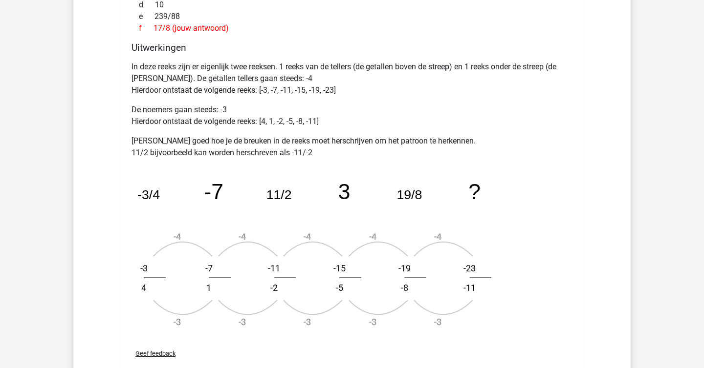
drag, startPoint x: 289, startPoint y: 288, endPoint x: 194, endPoint y: 274, distance: 95.8
click at [194, 274] on icon "image/svg+xml -3/4 -7 11/2 3 19/8 ? -4 -3 -3 4 -4 -3 -7 1 -4 -3 -11 -2 -4 -3 -1…" at bounding box center [326, 252] width 391 height 171
click at [189, 276] on icon "image/svg+xml -3/4 -7 11/2 3 19/8 ? -4 -3 -3 4 -4 -3 -7 1 -4 -3 -11 -2 -4 -3 -1…" at bounding box center [326, 252] width 391 height 171
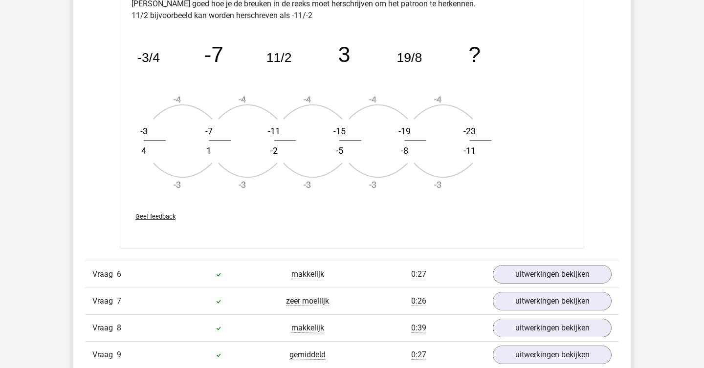
scroll to position [1127, 0]
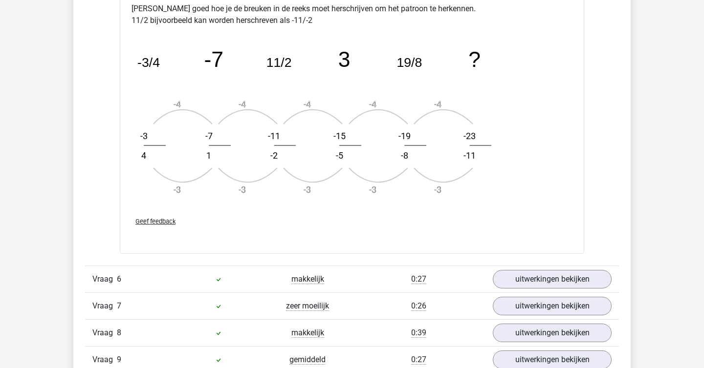
drag, startPoint x: 352, startPoint y: 150, endPoint x: 345, endPoint y: 149, distance: 7.0
click at [345, 149] on icon "image/svg+xml -3/4 -7 11/2 3 19/8 ? -4 -3 -3 4 -4 -3 -7 1 -4 -3 -11 -2 -4 -3 -1…" at bounding box center [326, 119] width 391 height 171
click at [345, 137] on text "-15" at bounding box center [339, 136] width 12 height 10
drag, startPoint x: 349, startPoint y: 156, endPoint x: 344, endPoint y: 156, distance: 5.4
click at [343, 156] on text "-5" at bounding box center [339, 156] width 7 height 10
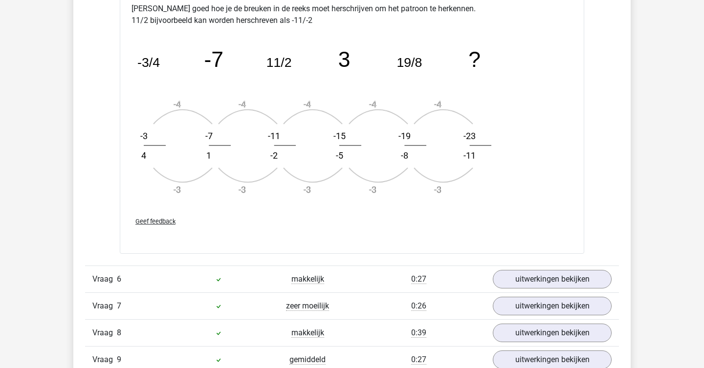
click at [169, 164] on icon "image/svg+xml -3/4 -7 11/2 3 19/8 ? -4 -3 -3 4 -4 -3 -7 1 -4 -3 -11 -2 -4 -3 -1…" at bounding box center [326, 119] width 391 height 171
click at [268, 161] on icon "image/svg+xml -3/4 -7 11/2 3 19/8 ? -4 -3 -3 4 -4 -3 -7 1 -4 -3 -11 -2 -4 -3 -1…" at bounding box center [326, 119] width 391 height 171
click at [363, 155] on icon "image/svg+xml -3/4 -7 11/2 3 19/8 ? -4 -3 -3 4 -4 -3 -7 1 -4 -3 -11 -2 -4 -3 -1…" at bounding box center [326, 119] width 391 height 171
drag, startPoint x: 457, startPoint y: 151, endPoint x: 289, endPoint y: 152, distance: 167.6
click at [463, 151] on text "-11" at bounding box center [469, 156] width 12 height 10
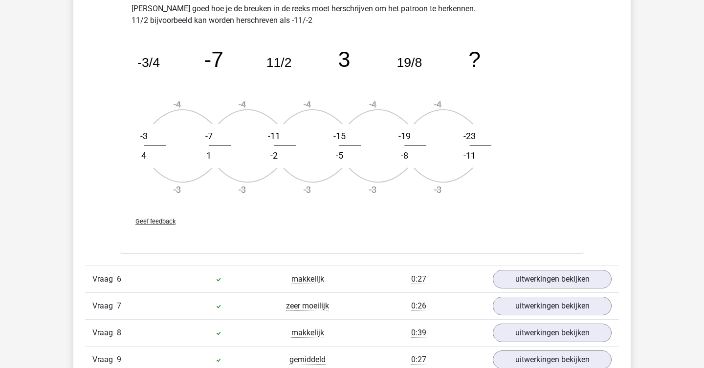
click at [222, 114] on icon "image/svg+xml -3/4 -7 11/2 3 19/8 ? -4 -3 -3 4 -4 -3 -7 1 -4 -3 -11 -2 -4 -3 -1…" at bounding box center [326, 119] width 391 height 171
click at [376, 103] on text "-4" at bounding box center [372, 104] width 7 height 10
click at [428, 123] on icon "image/svg+xml -3/4 -7 11/2 3 19/8 ? -4 -3 -3 4 -4 -3 -7 1 -4 -3 -11 -2 -4 -3 -1…" at bounding box center [326, 119] width 391 height 171
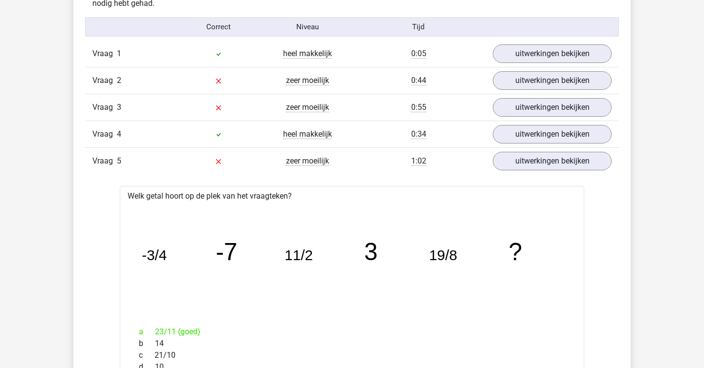
scroll to position [656, 0]
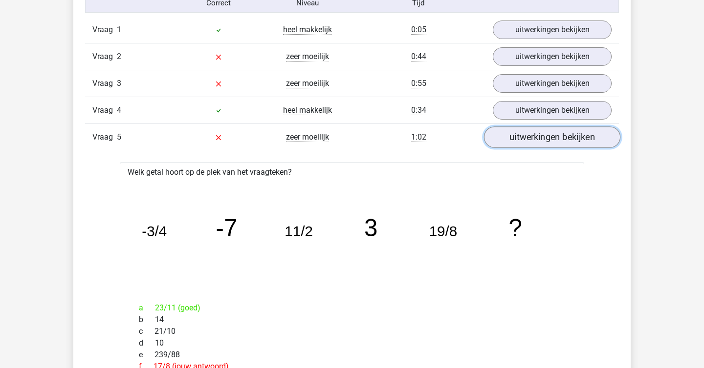
click at [539, 134] on link "uitwerkingen bekijken" at bounding box center [552, 138] width 136 height 22
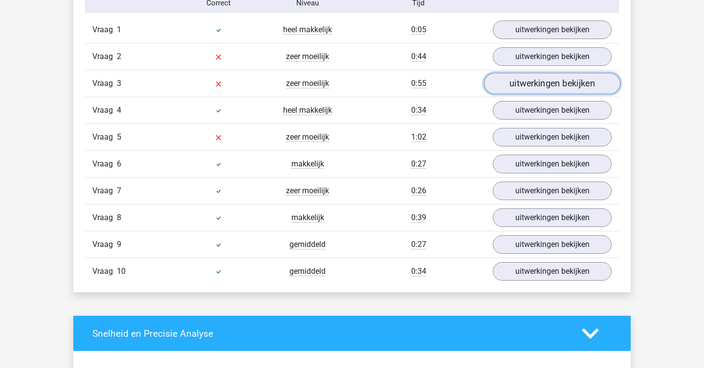
click at [529, 81] on link "uitwerkingen bekijken" at bounding box center [552, 84] width 136 height 22
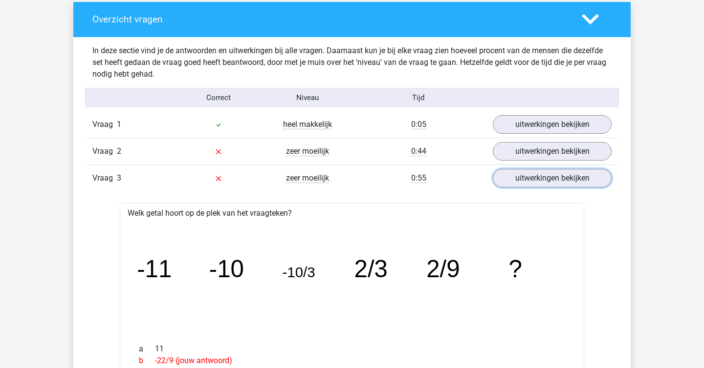
scroll to position [554, 0]
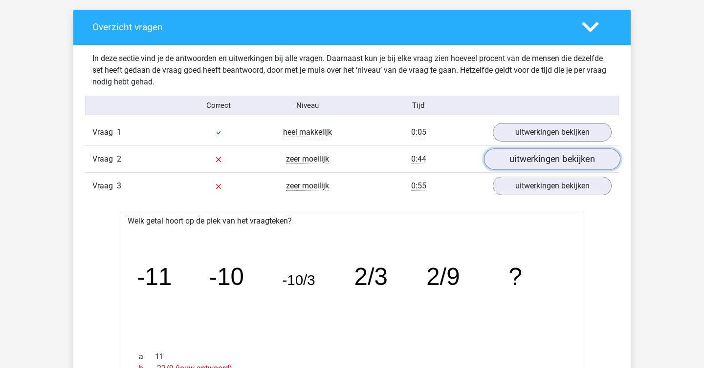
click at [514, 160] on link "uitwerkingen bekijken" at bounding box center [552, 160] width 136 height 22
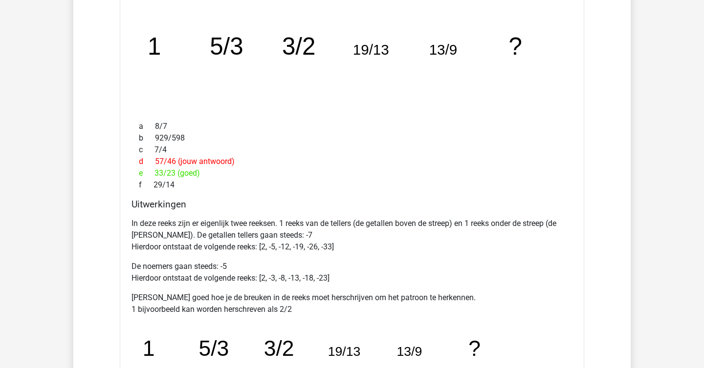
scroll to position [912, 0]
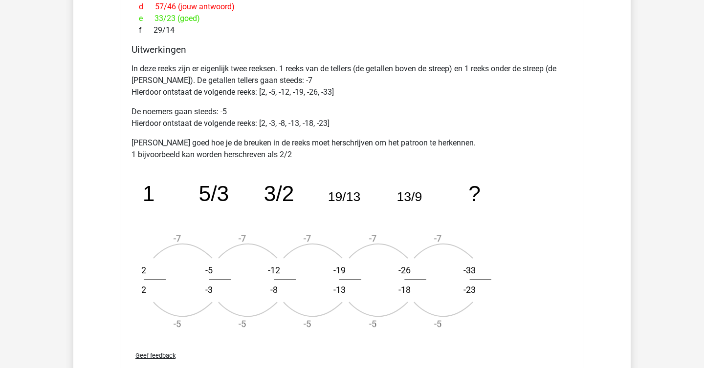
click at [221, 293] on icon "image/svg+xml 1 5/3 3/2 19/13 13/9 ? -7 -5 2 2 -7 -5 -5 -3 -7 -5 -12 -8 -7 -5 -…" at bounding box center [326, 254] width 391 height 171
drag, startPoint x: 288, startPoint y: 288, endPoint x: 278, endPoint y: 288, distance: 10.8
click at [278, 288] on icon "image/svg+xml 1 5/3 3/2 19/13 13/9 ? -7 -5 2 2 -7 -5 -5 -3 -7 -5 -12 -8 -7 -5 -…" at bounding box center [326, 254] width 391 height 171
click at [280, 273] on text "-12" at bounding box center [274, 270] width 12 height 10
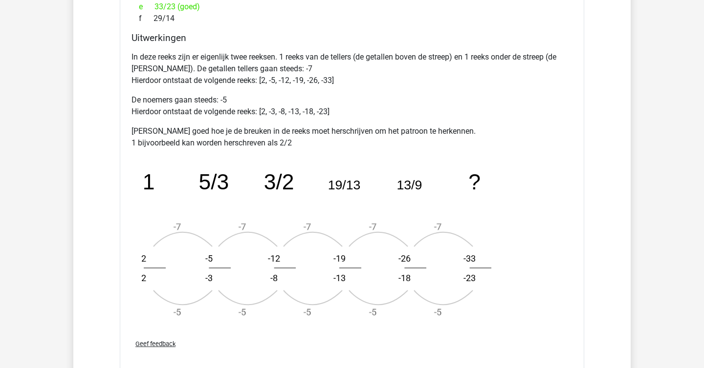
scroll to position [924, 0]
click at [155, 187] on tspan "3/2" at bounding box center [149, 183] width 12 height 24
drag, startPoint x: 220, startPoint y: 285, endPoint x: 261, endPoint y: 284, distance: 41.1
click at [238, 287] on icon "image/svg+xml 1 5/3 3/2 19/13 13/9 ? -7 -5 2 2 -7 -5 -5 -3 -7 -5 -12 -8 -7 -5 -…" at bounding box center [326, 242] width 391 height 171
click at [315, 329] on div "In deze reeks zijn er eigenlijk twee reeksen. 1 reeks van de tellers (de getall…" at bounding box center [351, 190] width 441 height 284
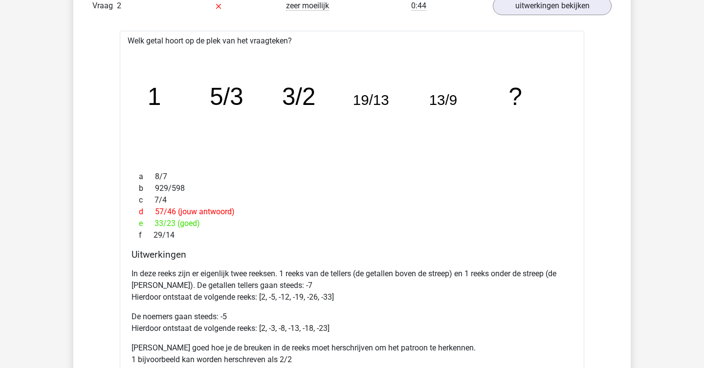
scroll to position [614, 0]
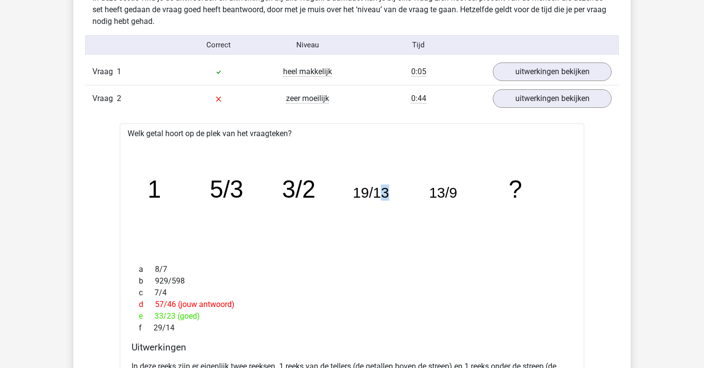
drag, startPoint x: 379, startPoint y: 196, endPoint x: 391, endPoint y: 196, distance: 11.7
click at [391, 196] on icon "image/svg+xml 1 5/3 3/2 19/13 13/9 ?" at bounding box center [351, 198] width 433 height 108
click at [458, 193] on icon "image/svg+xml 1 5/3 3/2 19/13 13/9 ?" at bounding box center [351, 198] width 433 height 108
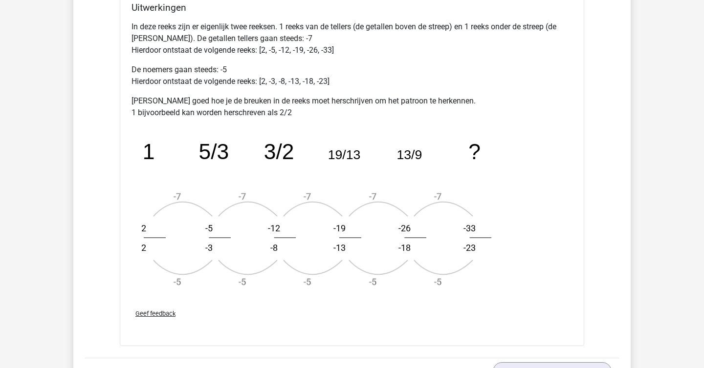
scroll to position [985, 0]
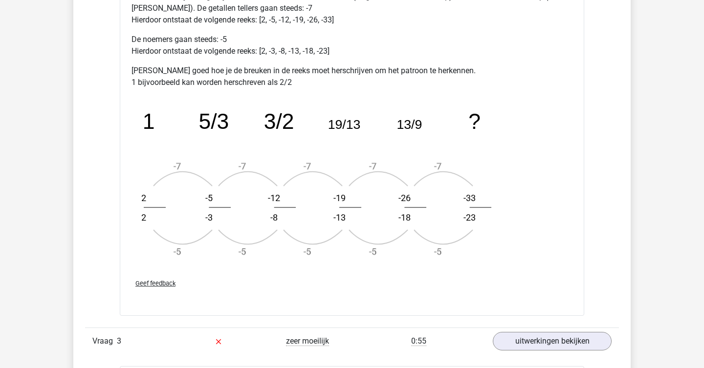
drag, startPoint x: 341, startPoint y: 220, endPoint x: 348, endPoint y: 220, distance: 7.3
click at [345, 220] on text "-13" at bounding box center [339, 218] width 12 height 10
drag, startPoint x: 401, startPoint y: 215, endPoint x: 410, endPoint y: 215, distance: 9.3
click at [410, 215] on text "-18" at bounding box center [404, 218] width 12 height 10
click at [366, 227] on icon "image/svg+xml 1 5/3 3/2 19/13 13/9 ? -7 -5 2 2 -7 -5 -5 -3 -7 -5 -12 -8 -7 -5 -…" at bounding box center [326, 181] width 391 height 171
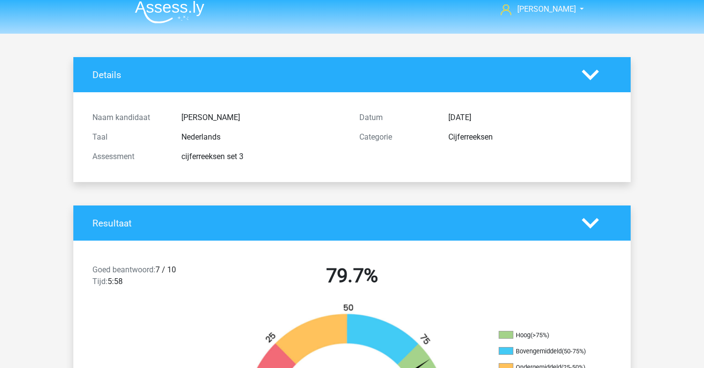
scroll to position [0, 0]
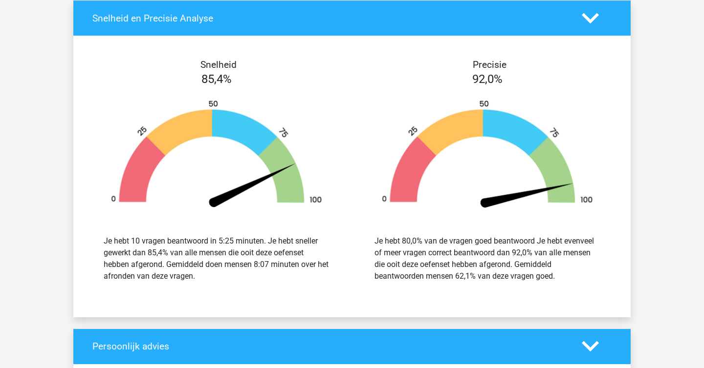
scroll to position [951, 0]
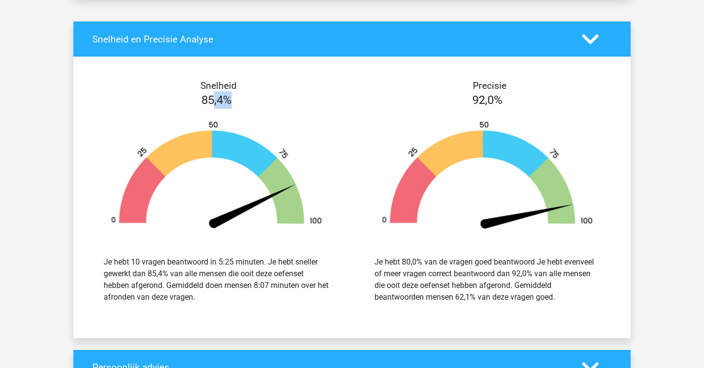
drag, startPoint x: 215, startPoint y: 101, endPoint x: 258, endPoint y: 101, distance: 43.0
click at [249, 101] on div "85,4%" at bounding box center [216, 100] width 271 height 18
click at [304, 129] on img at bounding box center [216, 177] width 241 height 112
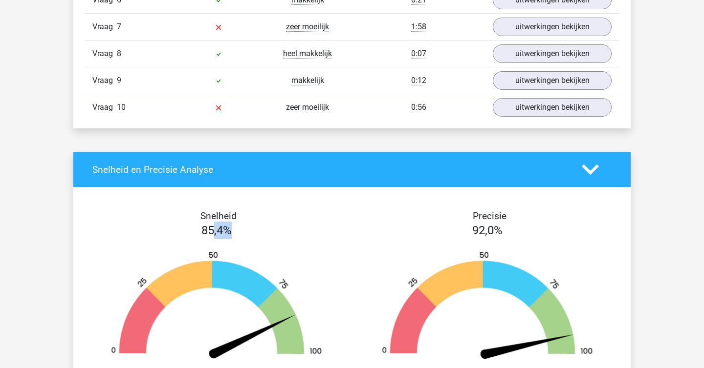
scroll to position [766, 0]
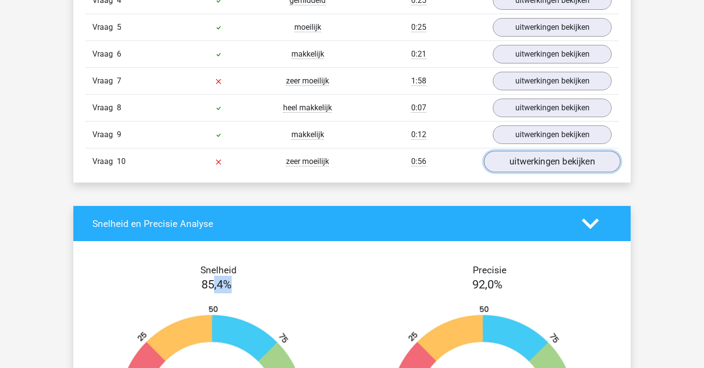
click at [535, 163] on link "uitwerkingen bekijken" at bounding box center [552, 162] width 136 height 22
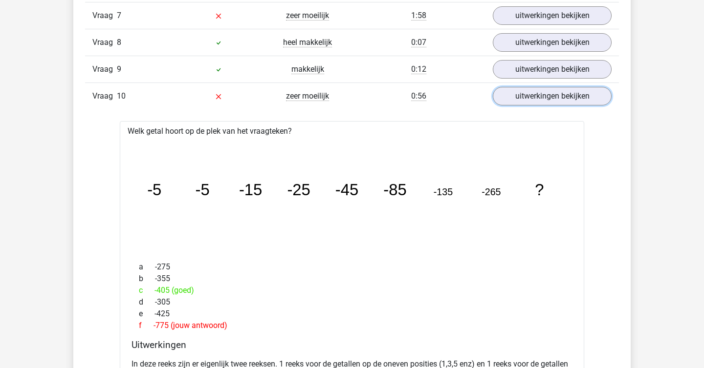
scroll to position [831, 0]
drag, startPoint x: 155, startPoint y: 190, endPoint x: 170, endPoint y: 190, distance: 14.7
click at [170, 190] on icon "image/svg+xml -5 -5 -15 -25 -45 -85 -135 -265 ?" at bounding box center [351, 196] width 433 height 108
drag, startPoint x: 205, startPoint y: 192, endPoint x: 190, endPoint y: 192, distance: 15.6
click at [190, 192] on icon "image/svg+xml -5 -5 -15 -25 -45 -85 -135 -265 ?" at bounding box center [351, 196] width 433 height 108
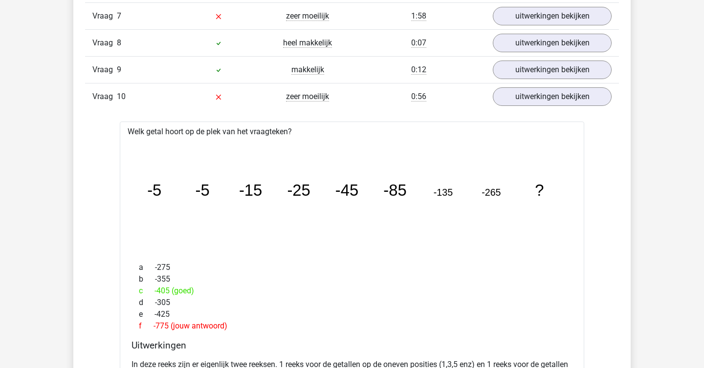
click at [161, 194] on tspan "-25" at bounding box center [154, 190] width 14 height 18
click at [161, 190] on tspan "-15" at bounding box center [154, 190] width 14 height 18
click at [161, 193] on tspan "-45" at bounding box center [154, 190] width 14 height 18
click at [453, 194] on icon "image/svg+xml -5 -5 -15 -25 -45 -85 -135 -265 ?" at bounding box center [351, 196] width 433 height 108
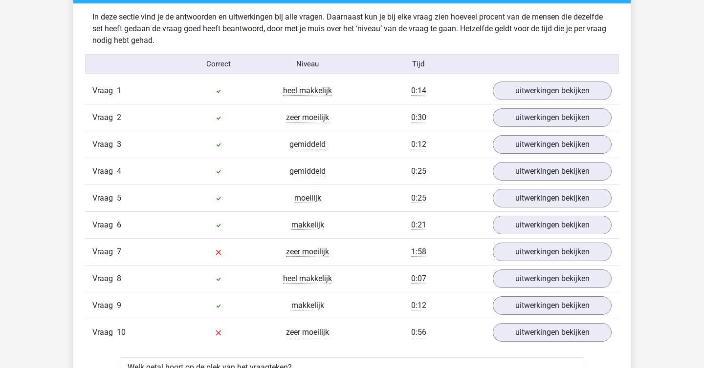
scroll to position [596, 0]
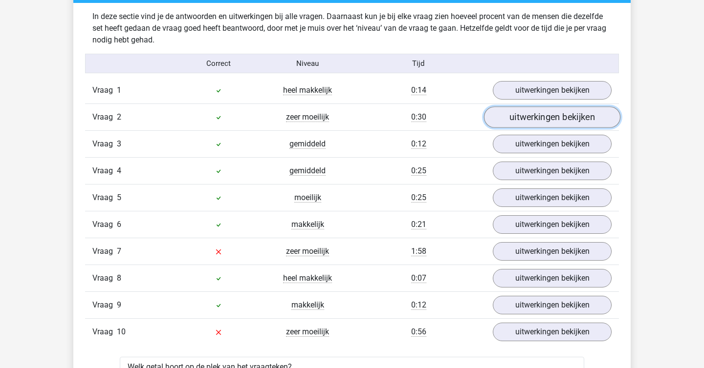
click at [532, 115] on link "uitwerkingen bekijken" at bounding box center [552, 118] width 136 height 22
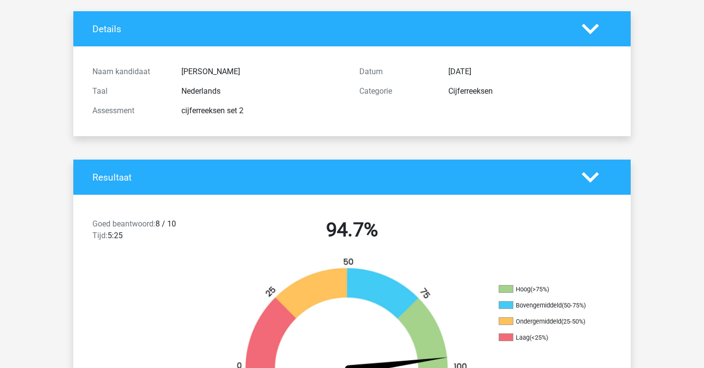
scroll to position [0, 0]
